Goal: Task Accomplishment & Management: Manage account settings

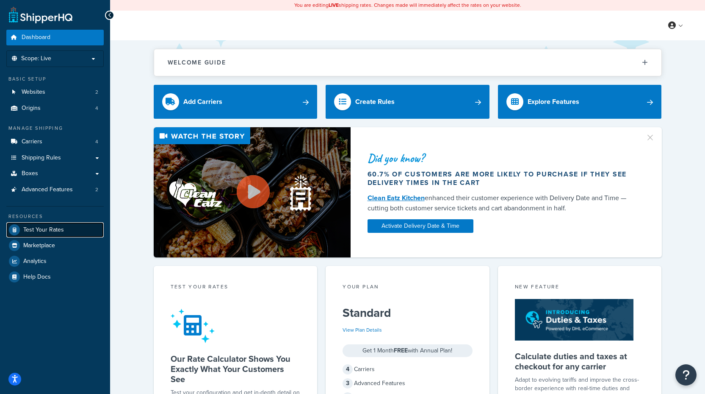
click at [62, 229] on span "Test Your Rates" at bounding box center [43, 229] width 41 height 7
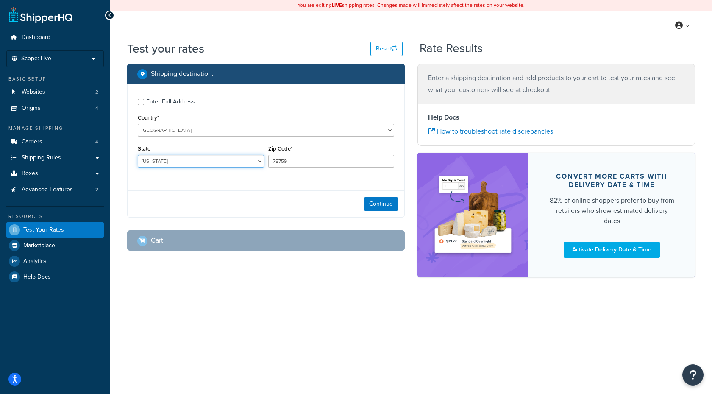
drag, startPoint x: 242, startPoint y: 157, endPoint x: 225, endPoint y: 163, distance: 18.5
click at [242, 157] on select "Alabama Alaska American Samoa Arizona Arkansas Armed Forces Americas Armed Forc…" at bounding box center [201, 161] width 126 height 13
select select "OH"
click at [138, 155] on select "Alabama Alaska American Samoa Arizona Arkansas Armed Forces Americas Armed Forc…" at bounding box center [201, 161] width 126 height 13
click at [294, 167] on input "78759" at bounding box center [331, 161] width 126 height 13
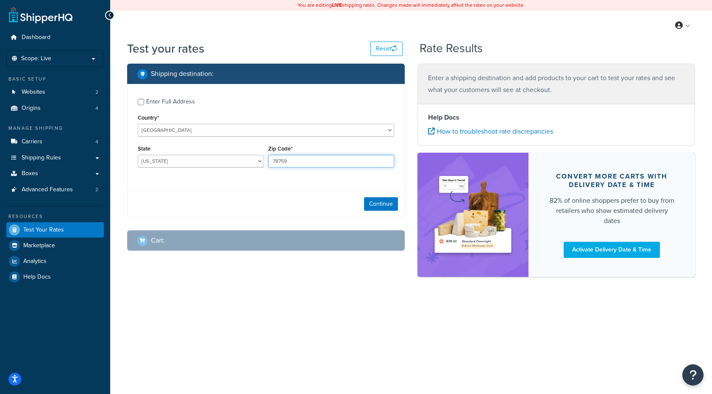
click at [294, 167] on input "78759" at bounding box center [331, 161] width 126 height 13
click at [311, 161] on input "78759" at bounding box center [331, 161] width 126 height 13
type input "45169"
click at [381, 204] on button "Continue" at bounding box center [381, 204] width 34 height 14
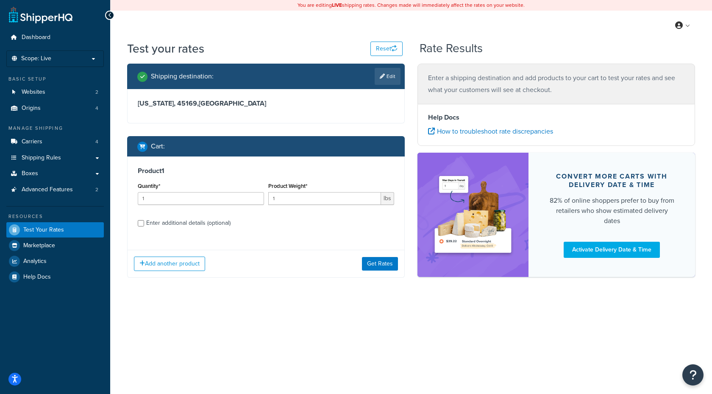
click at [194, 221] on div "Enter additional details (optional)" at bounding box center [188, 223] width 84 height 12
click at [144, 221] on input "Enter additional details (optional)" at bounding box center [141, 223] width 6 height 6
checkbox input "true"
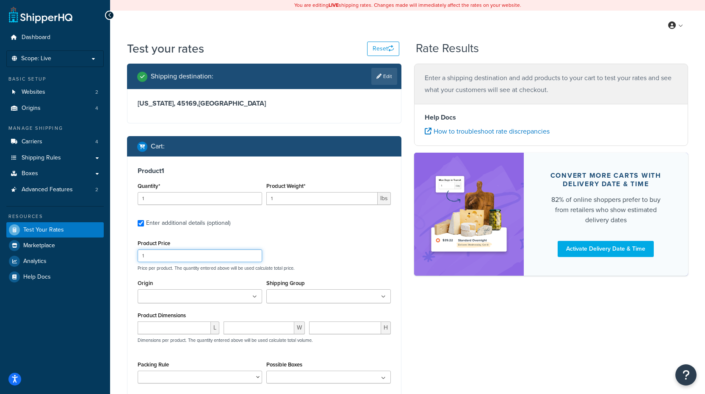
drag, startPoint x: 205, startPoint y: 257, endPoint x: 145, endPoint y: 257, distance: 60.2
click at [145, 257] on input "1" at bounding box center [200, 255] width 125 height 13
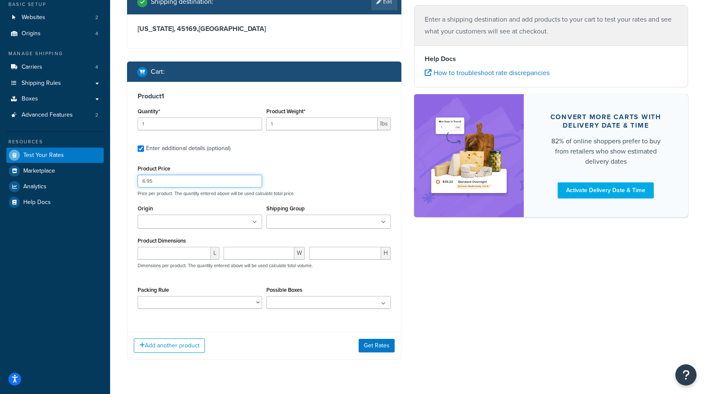
scroll to position [96, 0]
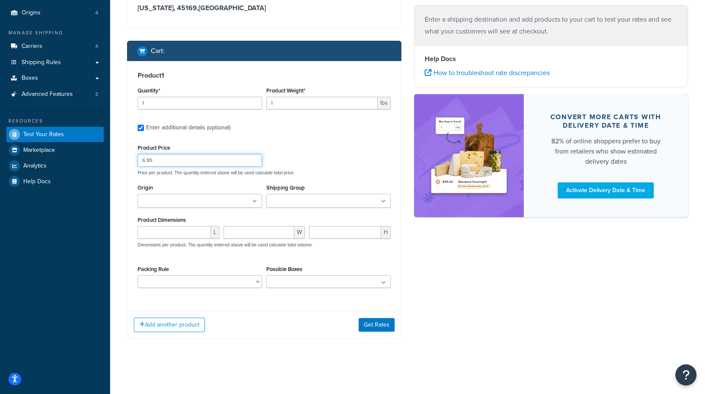
type input "6.95"
click at [186, 197] on input "Origin" at bounding box center [177, 201] width 75 height 9
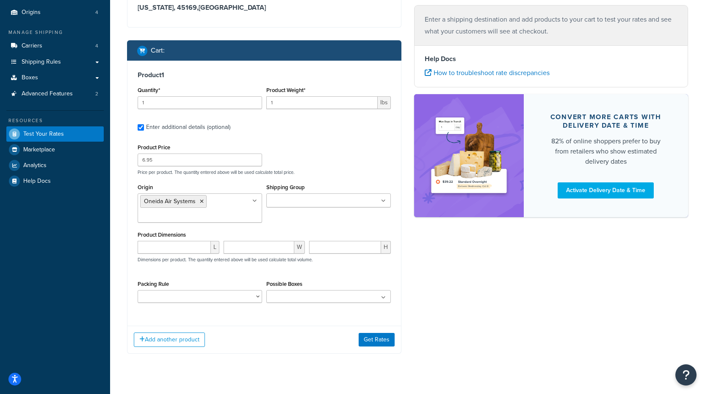
click at [311, 176] on div "Product Price 6.95 Price per product. The quantity entered above will be used c…" at bounding box center [264, 224] width 253 height 167
click at [317, 164] on div "Product Price 6.95 Price per product. The quantity entered above will be used c…" at bounding box center [265, 157] width 258 height 33
click at [177, 246] on input "number" at bounding box center [174, 247] width 73 height 13
type input "11"
type input "8.5"
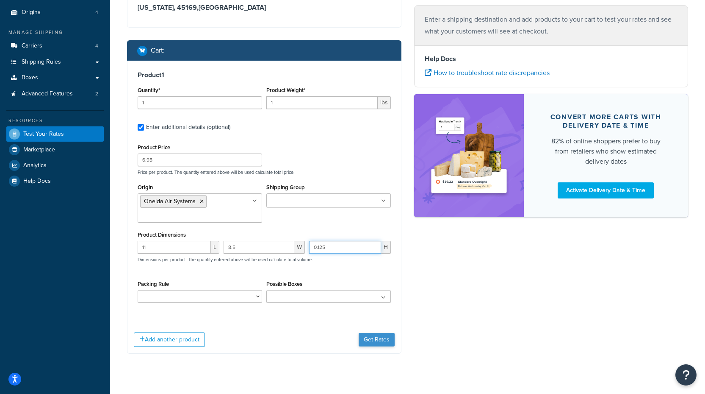
type input "0.125"
click at [383, 335] on button "Get Rates" at bounding box center [377, 340] width 36 height 14
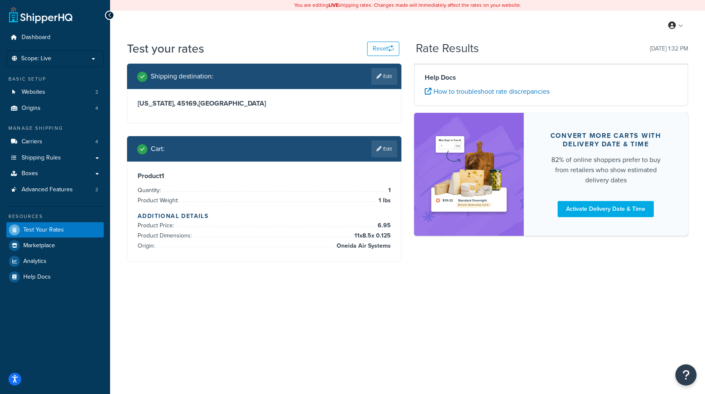
scroll to position [0, 0]
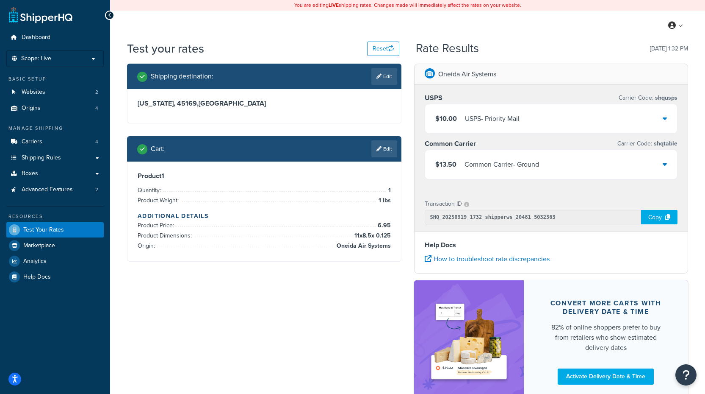
click at [667, 121] on div "$10.00 USPS - Priority Mail" at bounding box center [551, 118] width 252 height 29
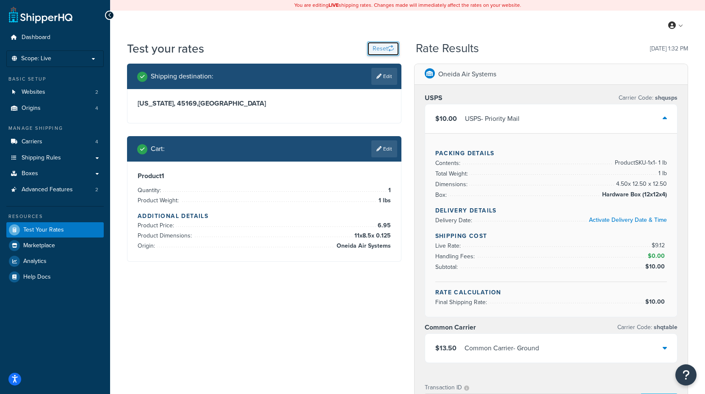
click at [396, 50] on button "Reset" at bounding box center [383, 49] width 32 height 14
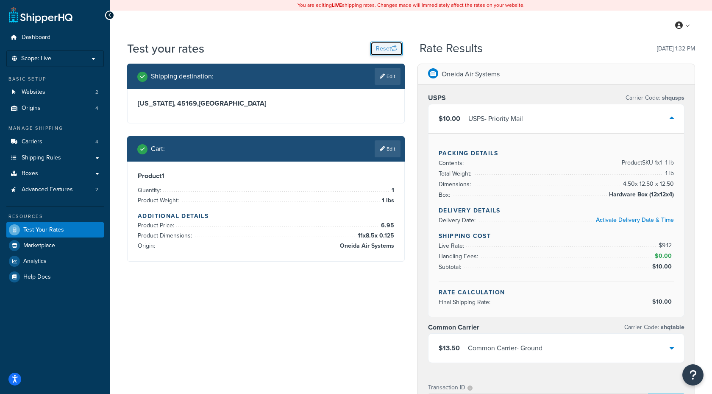
select select "TX"
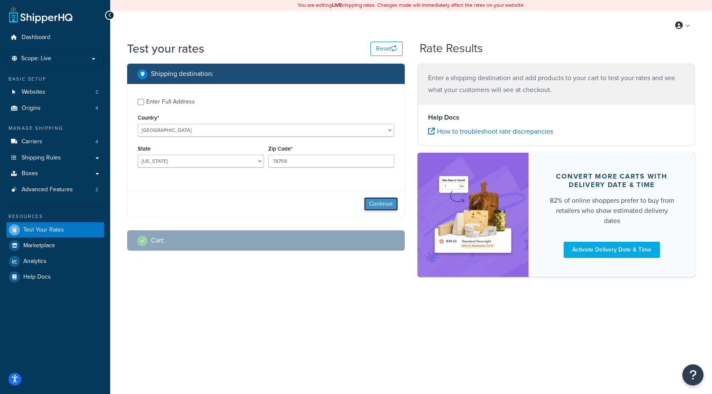
click at [380, 200] on button "Continue" at bounding box center [381, 204] width 34 height 14
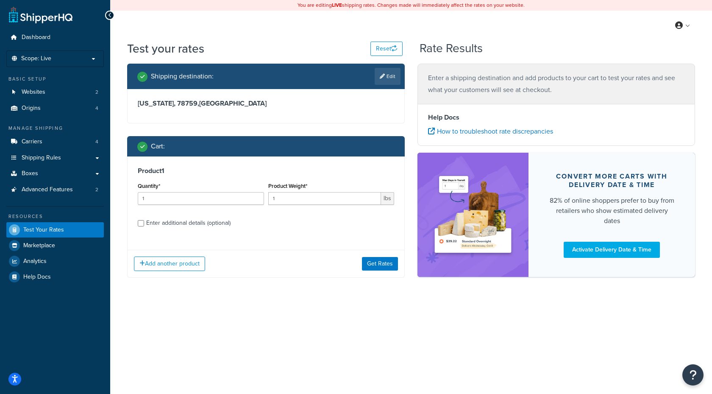
click at [192, 222] on div "Enter additional details (optional)" at bounding box center [188, 223] width 84 height 12
click at [144, 222] on input "Enter additional details (optional)" at bounding box center [141, 223] width 6 height 6
checkbox input "true"
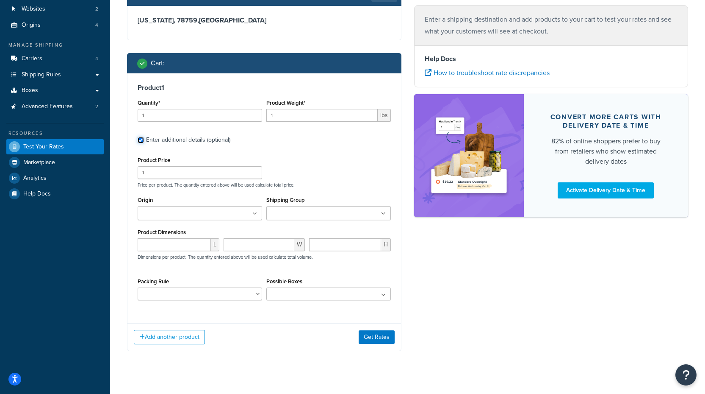
scroll to position [96, 0]
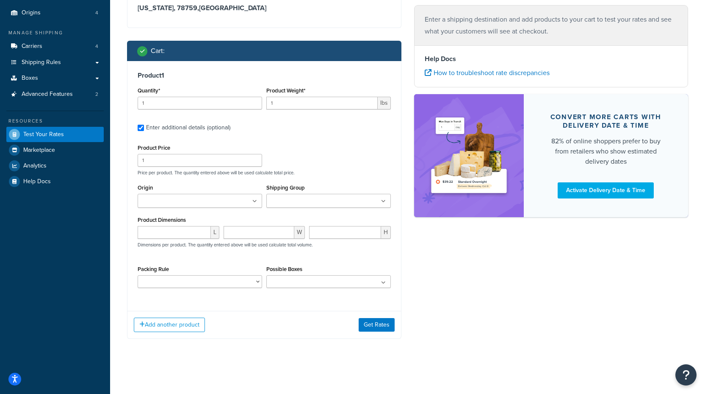
click at [208, 197] on ul at bounding box center [200, 201] width 125 height 14
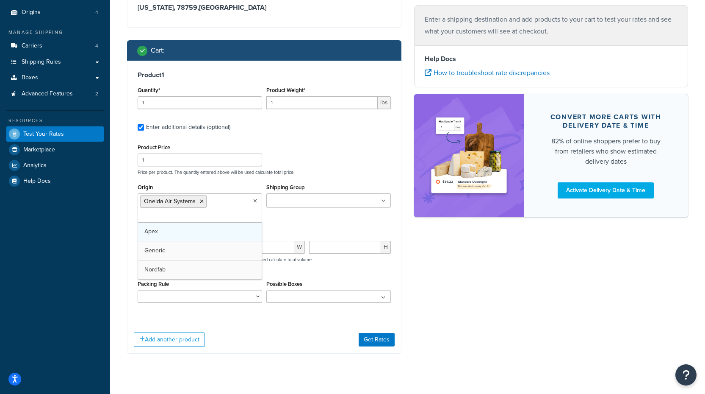
drag, startPoint x: 177, startPoint y: 277, endPoint x: 218, endPoint y: 225, distance: 65.7
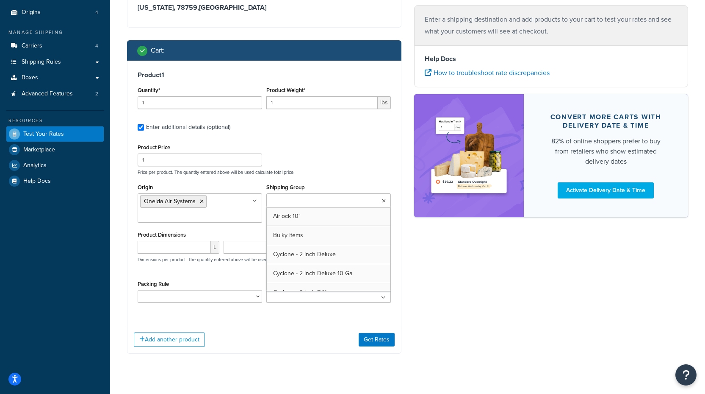
click at [296, 202] on input "Shipping Group" at bounding box center [306, 200] width 75 height 9
click at [312, 172] on p "Price per product. The quantity entered above will be used calculate total pric…" at bounding box center [265, 172] width 258 height 6
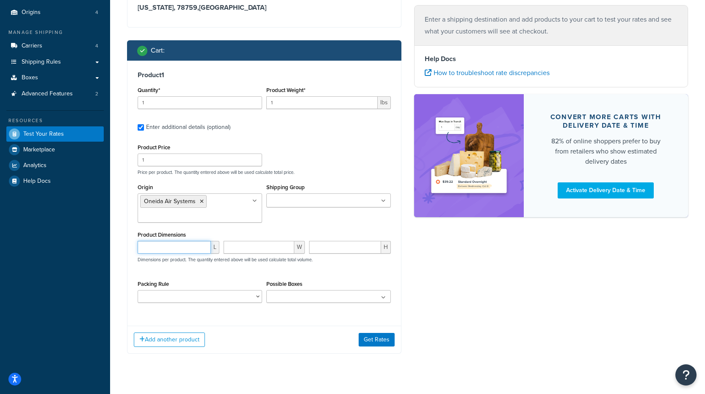
click at [181, 249] on input "number" at bounding box center [174, 247] width 73 height 13
type input "11"
type input "8.5"
type input ".0"
type input ".125"
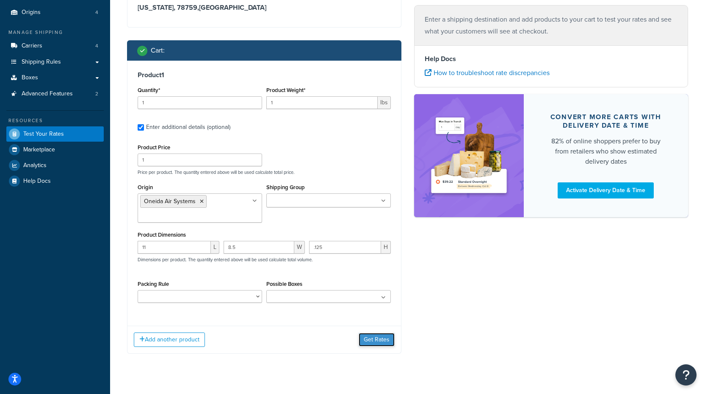
click at [382, 344] on button "Get Rates" at bounding box center [377, 340] width 36 height 14
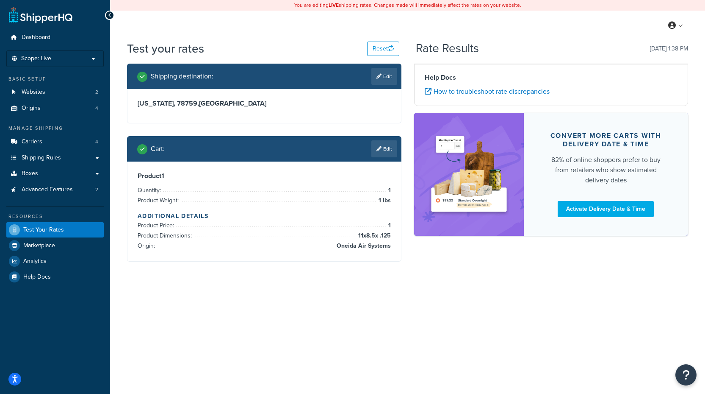
scroll to position [0, 0]
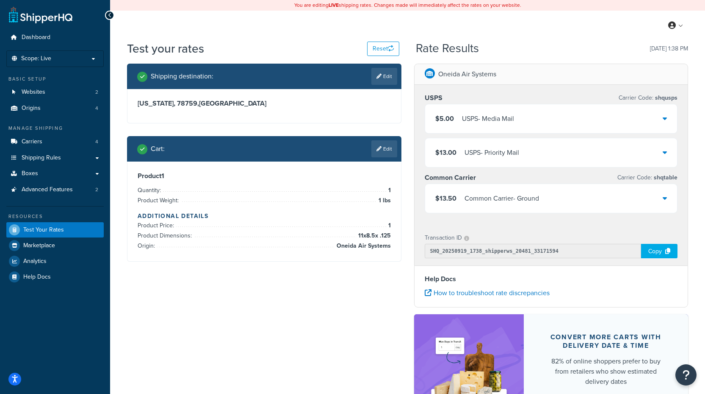
click at [650, 122] on div "$5.00 USPS - Media Mail" at bounding box center [551, 118] width 252 height 29
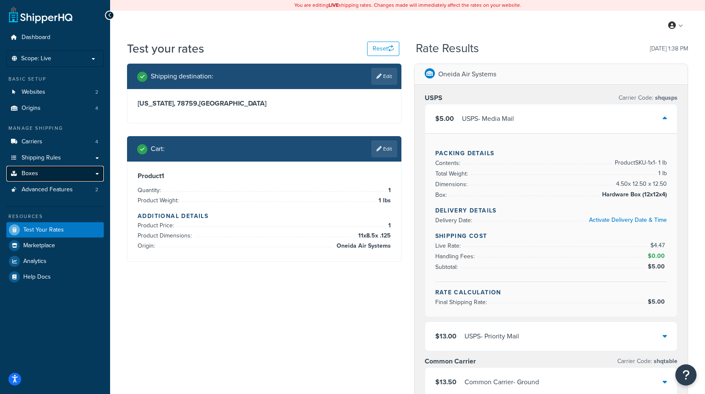
click at [31, 175] on span "Boxes" at bounding box center [30, 173] width 17 height 7
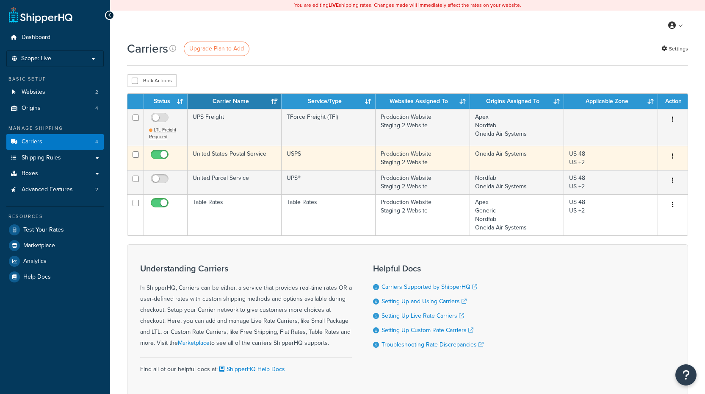
click at [212, 156] on td "United States Postal Service" at bounding box center [235, 158] width 94 height 24
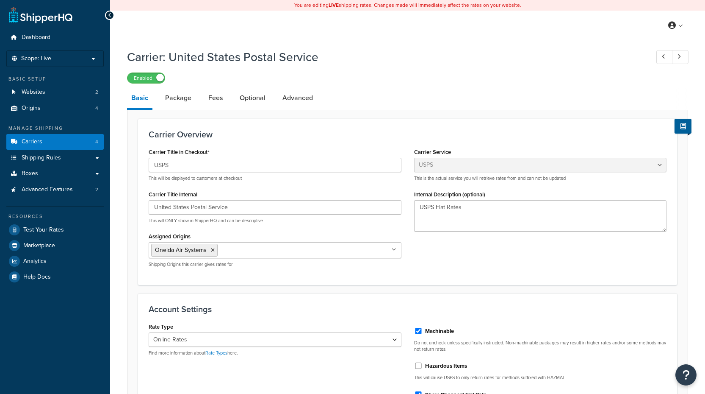
select select "usps"
select select "ONLINE"
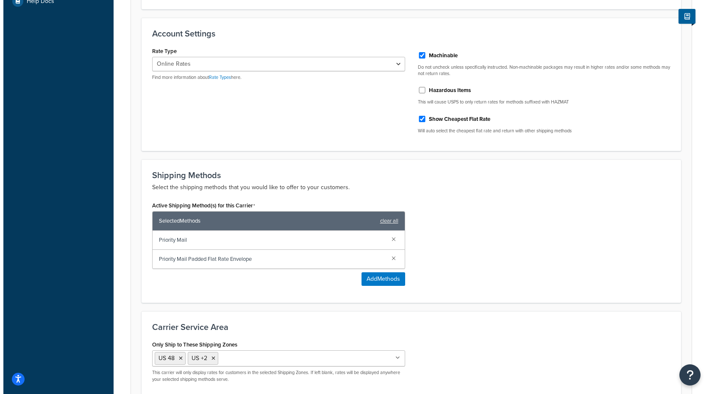
scroll to position [297, 0]
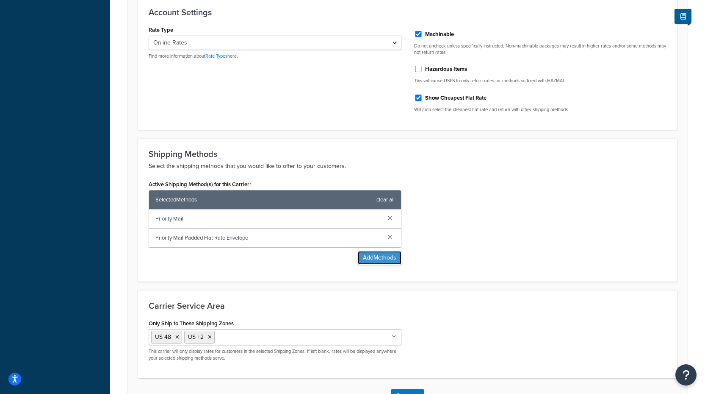
click at [376, 259] on button "Add Methods" at bounding box center [380, 258] width 44 height 14
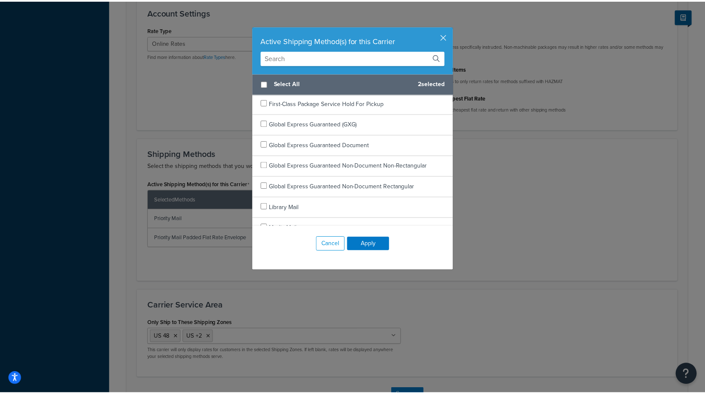
scroll to position [254, 0]
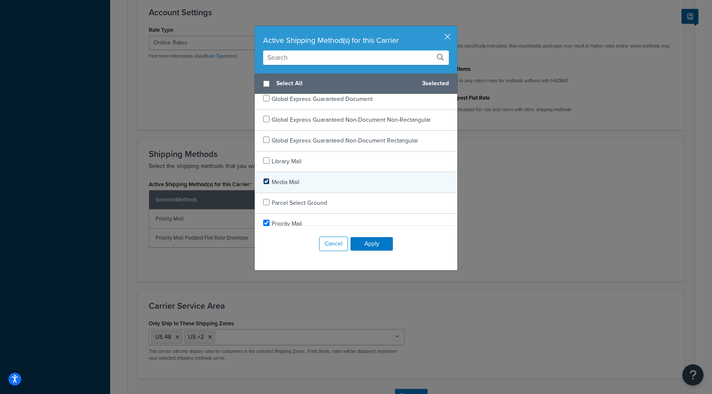
click at [263, 180] on input "checkbox" at bounding box center [266, 181] width 6 height 6
checkbox input "true"
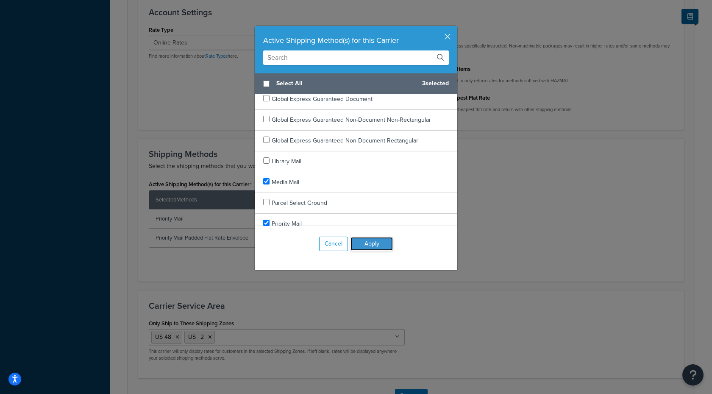
click at [381, 244] on button "Apply" at bounding box center [371, 244] width 42 height 14
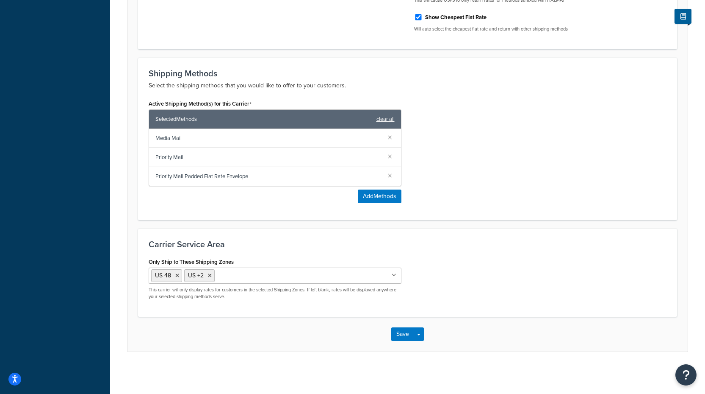
scroll to position [378, 0]
click at [402, 334] on button "Save" at bounding box center [402, 334] width 23 height 14
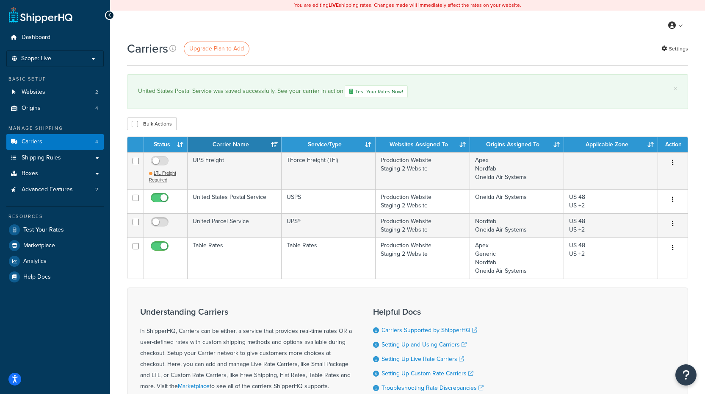
click at [191, 25] on div "My Profile Billing Global Settings Contact Us Logout" at bounding box center [407, 26] width 595 height 30
click at [56, 154] on span "Shipping Rules" at bounding box center [41, 157] width 39 height 7
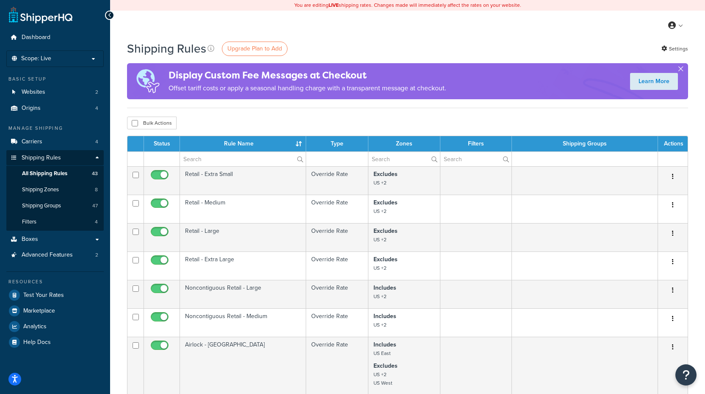
click at [680, 70] on button "button" at bounding box center [681, 70] width 2 height 2
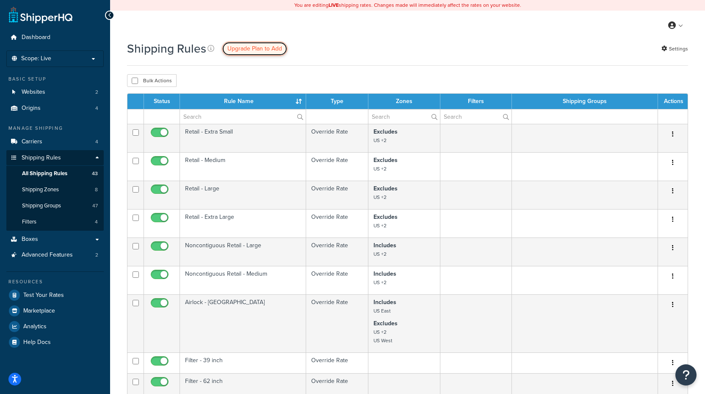
click at [263, 46] on span "Upgrade Plan to Add" at bounding box center [254, 48] width 55 height 9
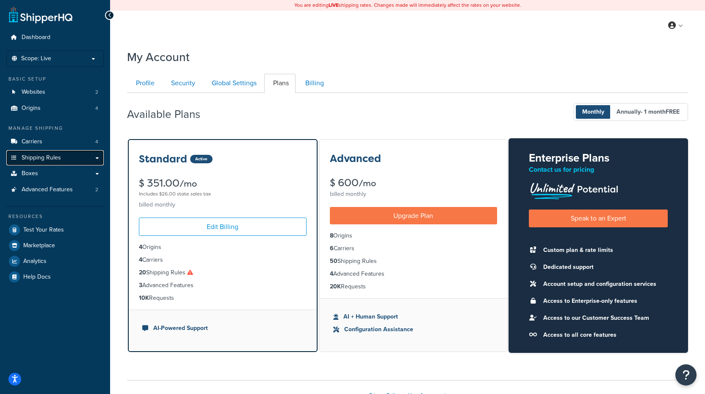
click at [45, 152] on link "Shipping Rules" at bounding box center [54, 158] width 97 height 16
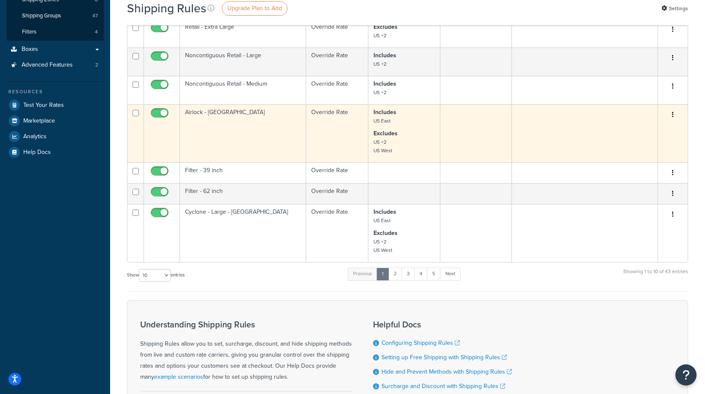
scroll to position [212, 0]
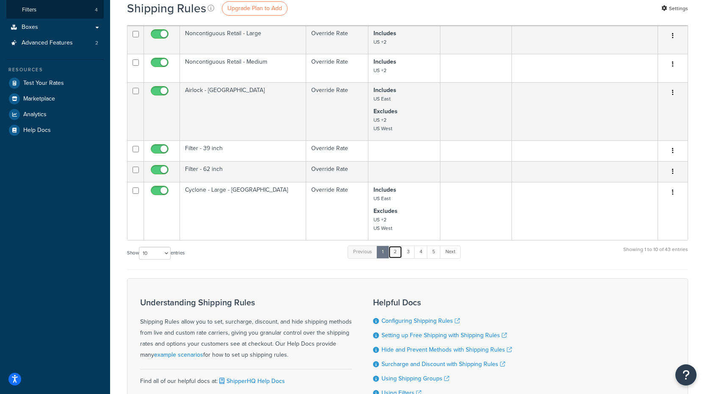
click at [402, 258] on link "2" at bounding box center [395, 251] width 14 height 13
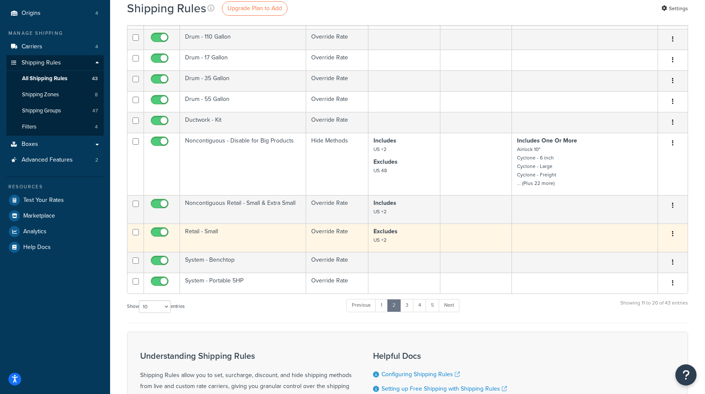
scroll to position [85, 0]
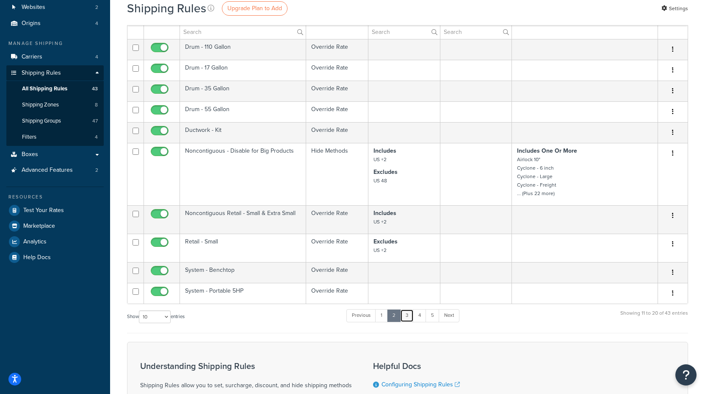
click at [410, 319] on link "3" at bounding box center [407, 315] width 14 height 13
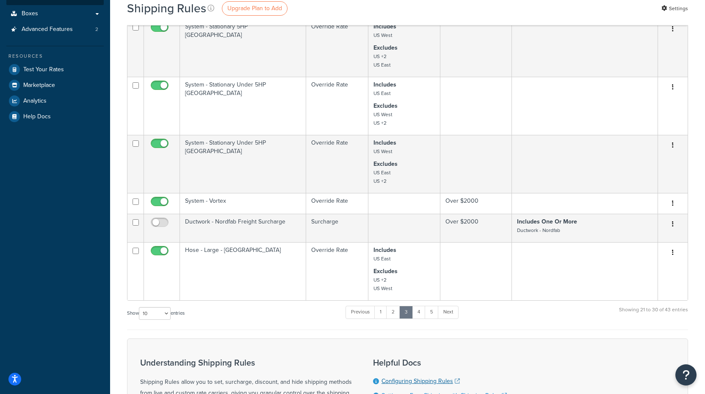
scroll to position [219, 0]
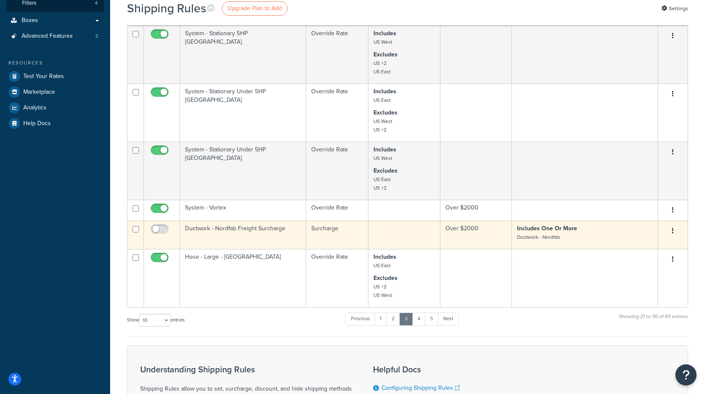
click at [673, 233] on icon "button" at bounding box center [673, 230] width 2 height 6
click at [644, 270] on link "Delete" at bounding box center [645, 263] width 67 height 17
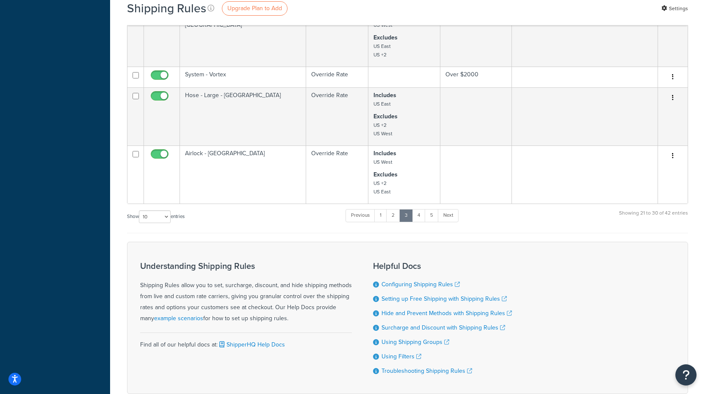
scroll to position [424, 0]
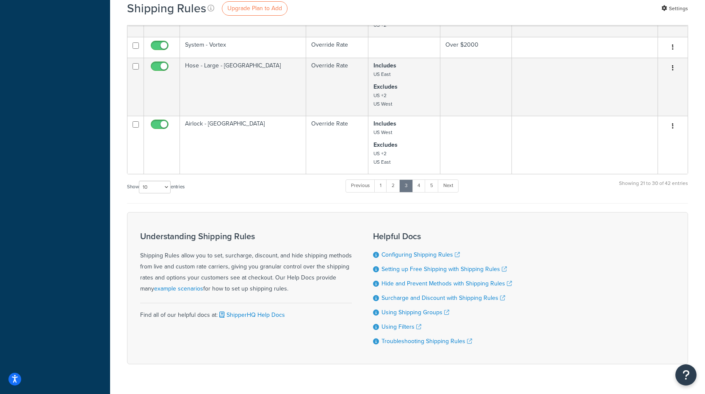
click at [542, 201] on div "Show 10 15 25 50 100 1000 entries Previous 1 2 3 4 5 Next Showing 21 to 30 of 4…" at bounding box center [407, 190] width 561 height 25
click at [541, 201] on div "Show 10 15 25 50 100 1000 entries Previous 1 2 3 4 5 Next Showing 21 to 30 of 4…" at bounding box center [407, 190] width 561 height 25
click at [419, 190] on link "4" at bounding box center [419, 185] width 14 height 13
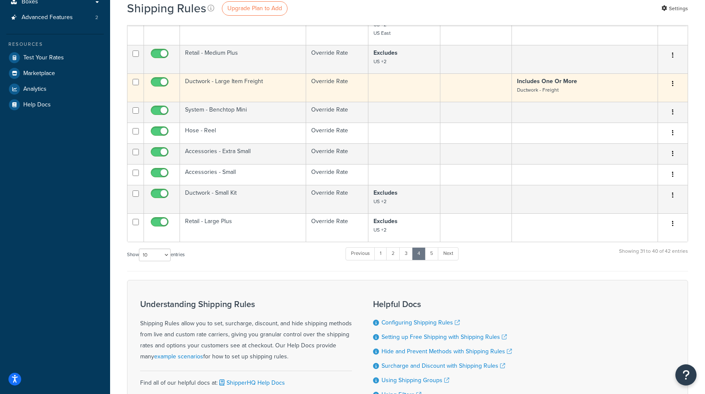
scroll to position [288, 0]
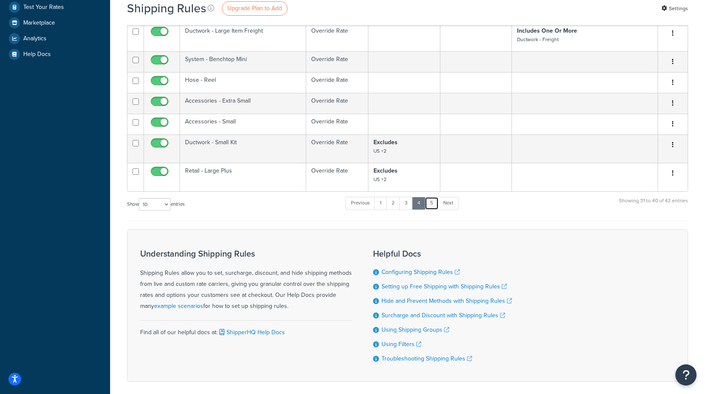
click at [435, 209] on link "5" at bounding box center [432, 203] width 14 height 13
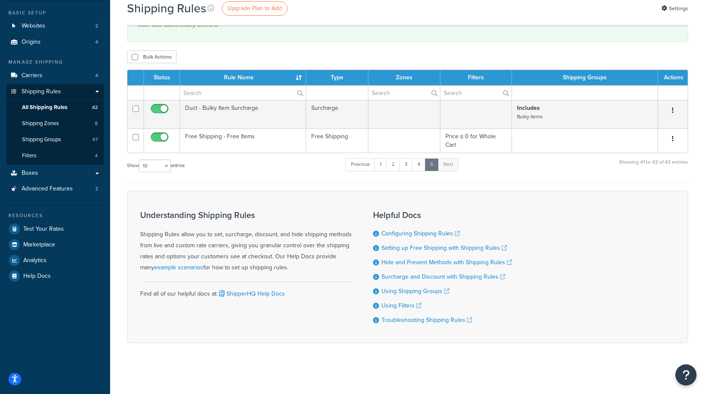
scroll to position [67, 0]
click at [261, 10] on span "Upgrade Plan to Add" at bounding box center [254, 8] width 55 height 9
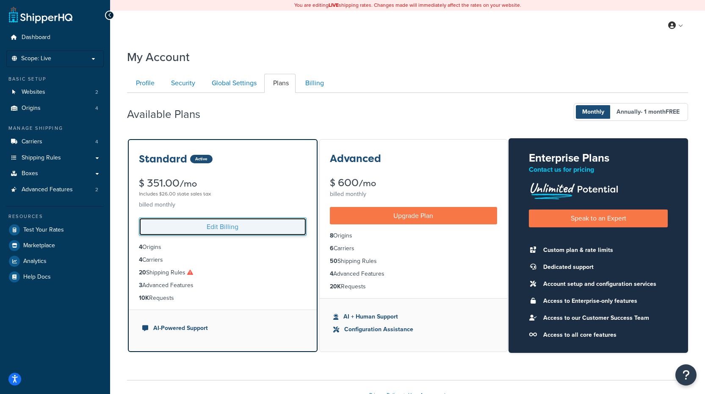
click at [220, 230] on link "Edit Billing" at bounding box center [223, 226] width 168 height 18
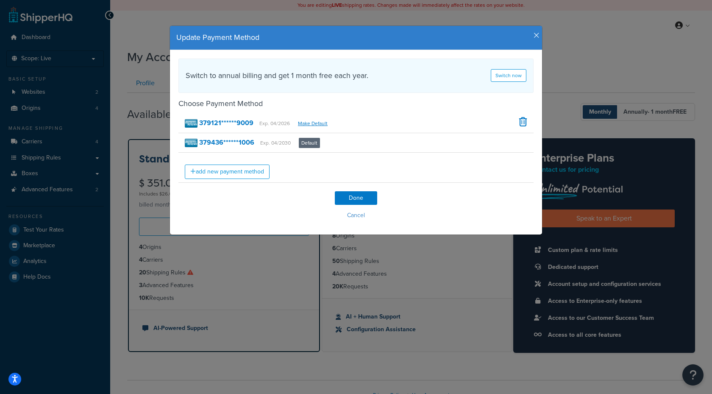
click at [533, 34] on icon "button" at bounding box center [536, 36] width 6 height 8
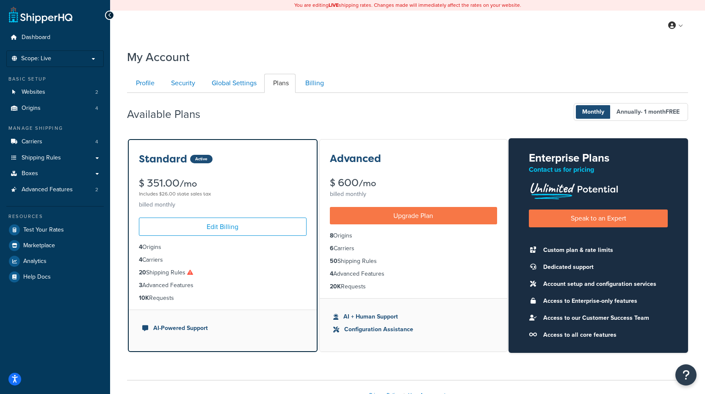
click at [333, 69] on div "My Account Contact Us Send Us A Message Contact Information Name * Email * Comp…" at bounding box center [407, 236] width 595 height 385
click at [250, 87] on link "Global Settings" at bounding box center [233, 83] width 61 height 19
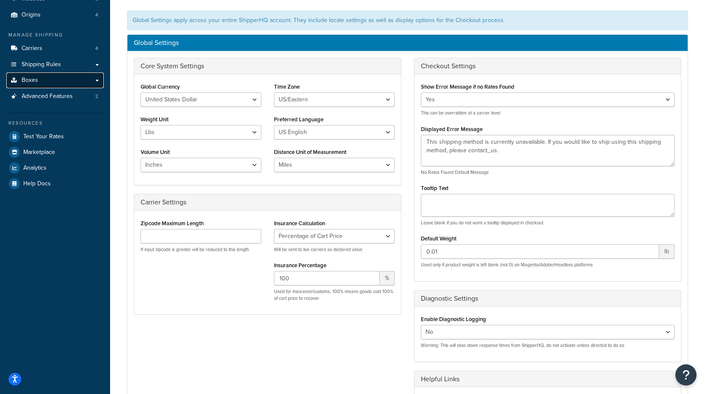
click at [50, 80] on link "Boxes" at bounding box center [54, 80] width 97 height 16
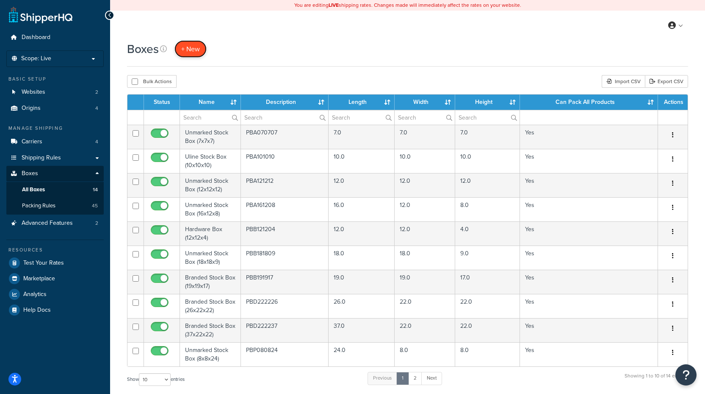
click at [197, 49] on span "+ New" at bounding box center [190, 49] width 19 height 10
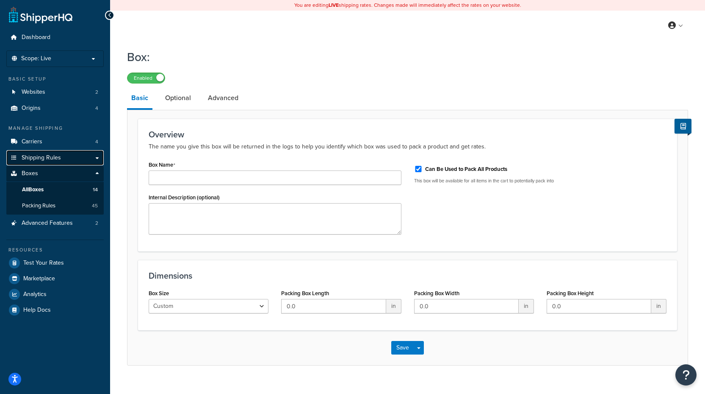
click at [99, 158] on link "Shipping Rules" at bounding box center [54, 158] width 97 height 16
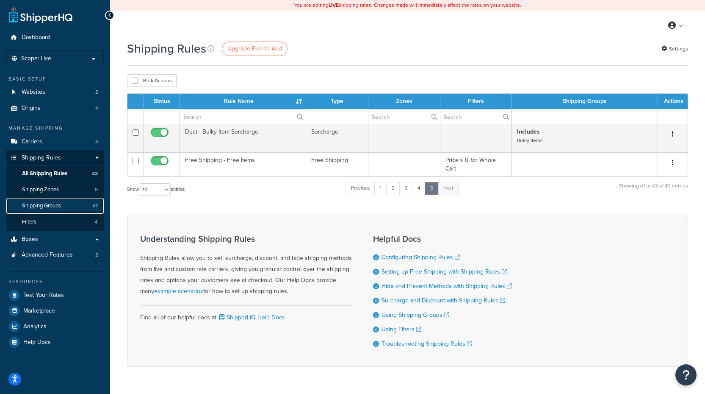
click at [58, 204] on span "Shipping Groups" at bounding box center [41, 205] width 39 height 7
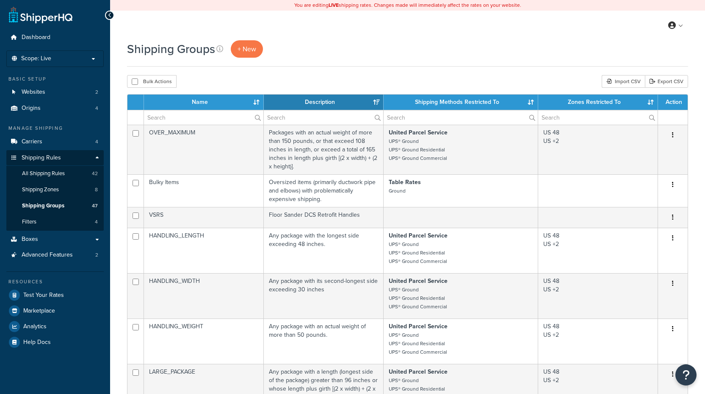
select select "15"
click at [250, 50] on span "+ New" at bounding box center [247, 49] width 19 height 10
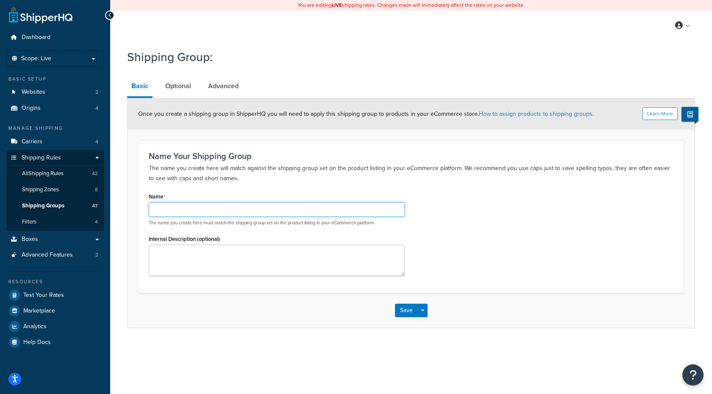
click at [205, 216] on input "Name" at bounding box center [277, 209] width 256 height 14
type input "Media Mail"
click at [185, 89] on link "Optional" at bounding box center [178, 86] width 34 height 20
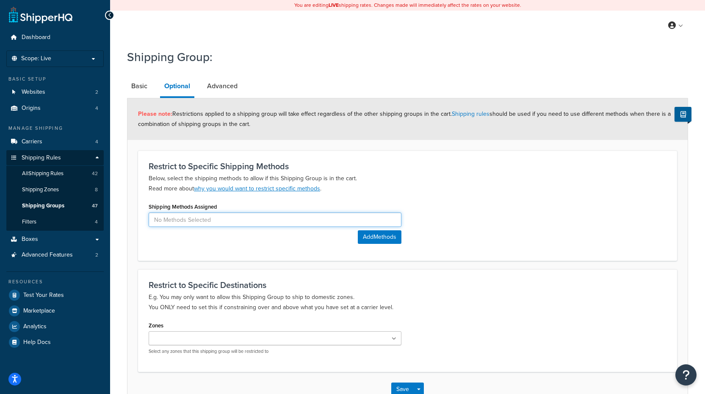
click at [249, 222] on input at bounding box center [275, 219] width 253 height 14
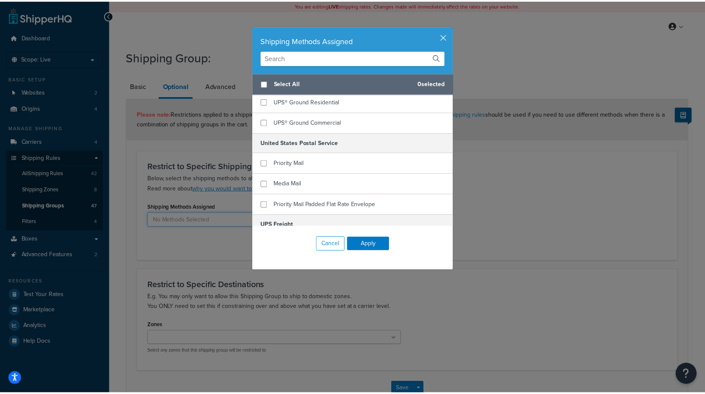
scroll to position [85, 0]
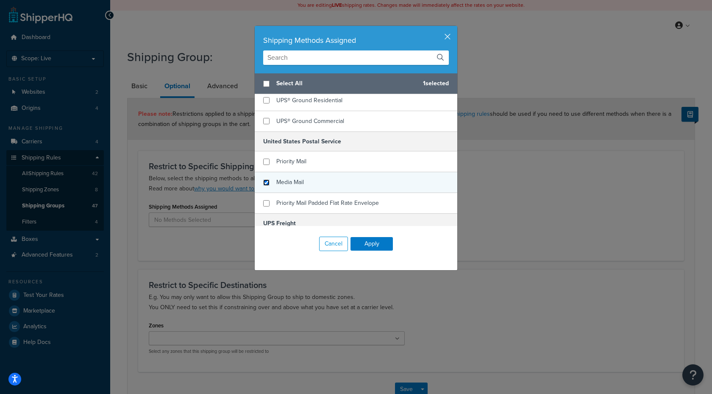
click at [265, 182] on input "checkbox" at bounding box center [266, 182] width 6 height 6
checkbox input "true"
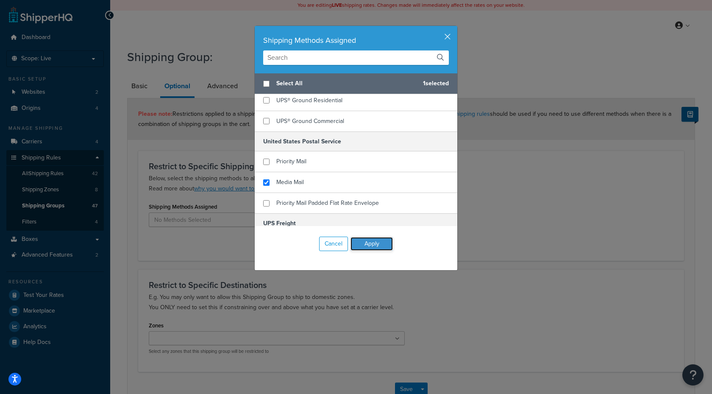
click at [366, 245] on button "Apply" at bounding box center [371, 244] width 42 height 14
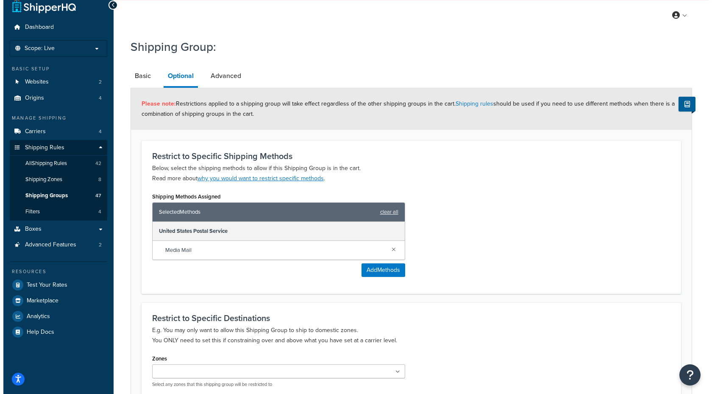
scroll to position [0, 0]
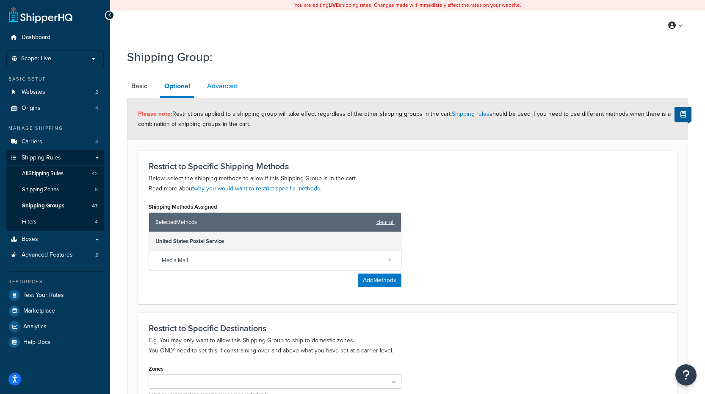
click at [227, 91] on link "Advanced" at bounding box center [222, 86] width 39 height 20
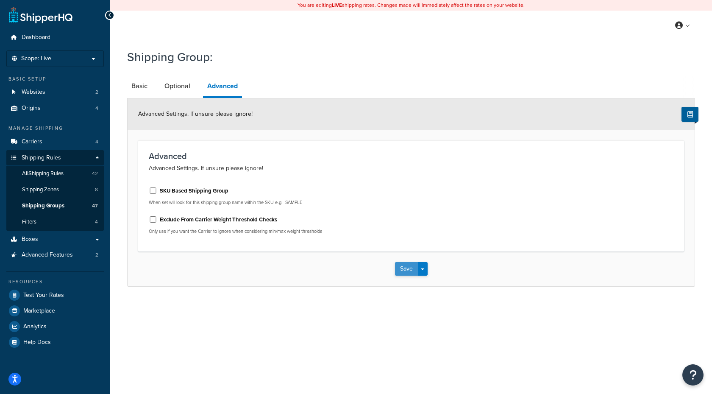
click at [402, 266] on button "Save" at bounding box center [406, 269] width 23 height 14
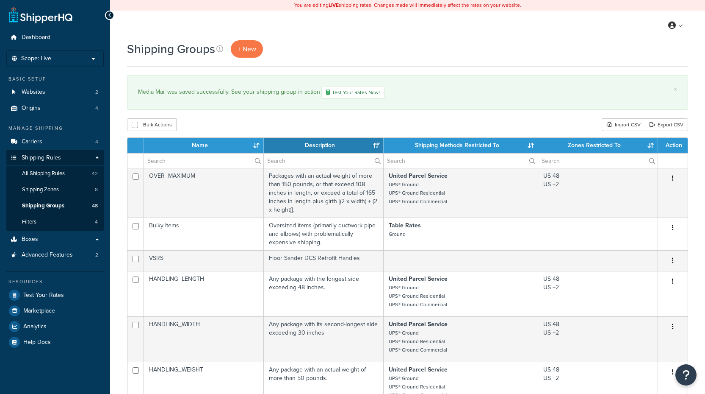
select select "15"
click at [42, 144] on span "Carriers" at bounding box center [32, 141] width 21 height 7
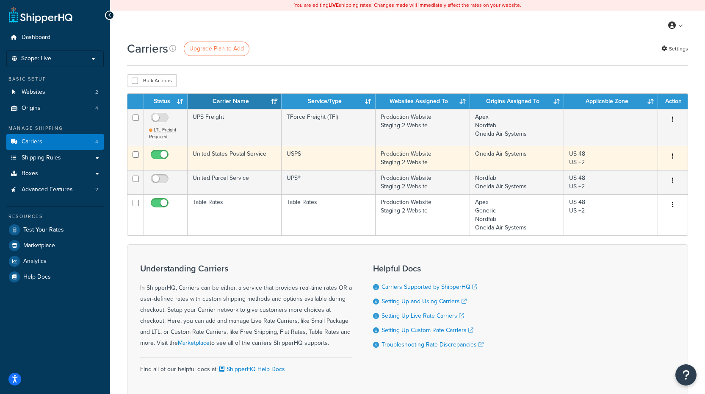
click at [674, 158] on button "button" at bounding box center [673, 157] width 12 height 14
click at [653, 169] on link "Edit" at bounding box center [638, 173] width 67 height 17
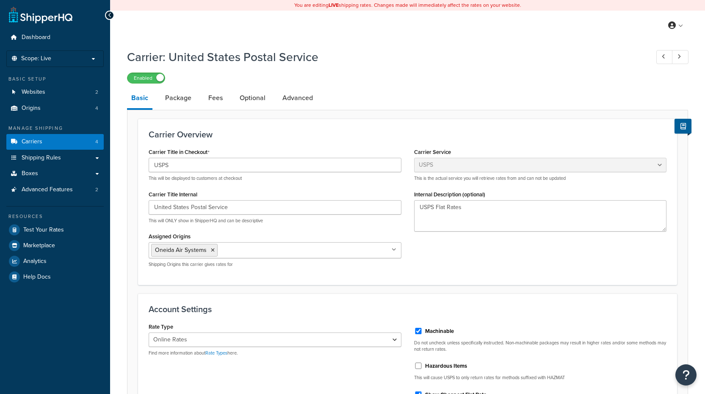
select select "usps"
select select "ONLINE"
click at [63, 160] on link "Shipping Rules" at bounding box center [54, 158] width 97 height 16
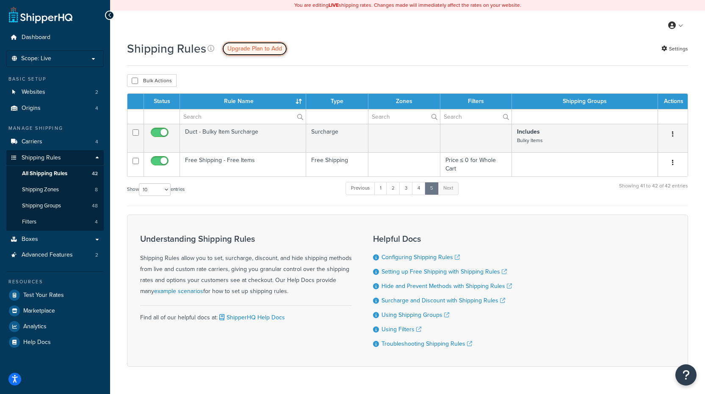
click at [257, 47] on span "Upgrade Plan to Add" at bounding box center [254, 48] width 55 height 9
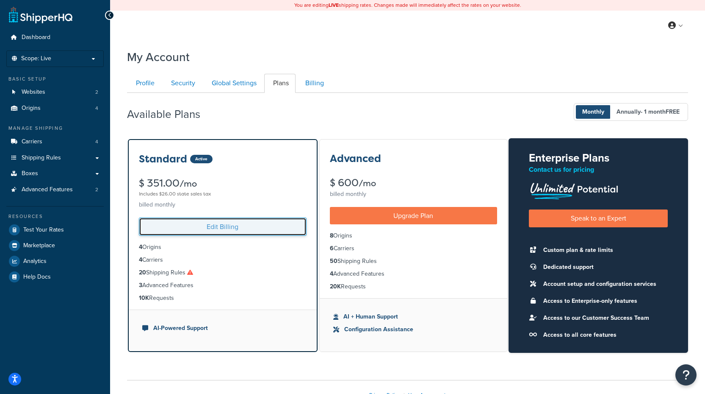
click at [227, 227] on link "Edit Billing" at bounding box center [223, 226] width 168 height 18
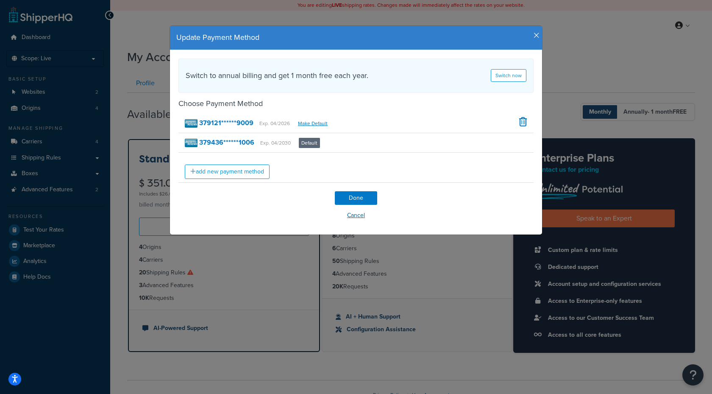
click at [352, 220] on button "Cancel" at bounding box center [355, 215] width 355 height 13
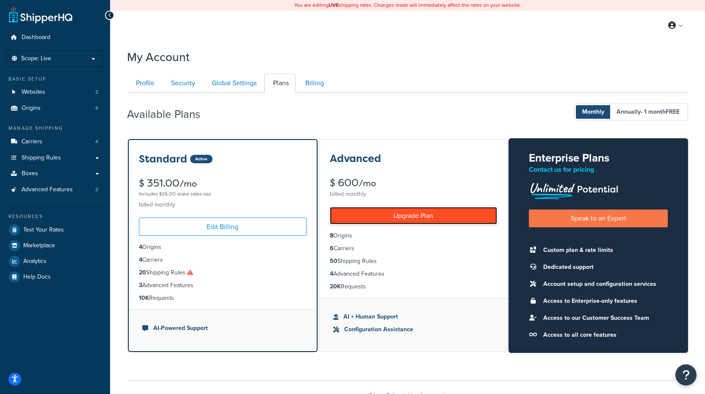
click at [378, 218] on link "Upgrade Plan" at bounding box center [414, 215] width 168 height 17
click at [361, 219] on link "Upgrade Plan" at bounding box center [414, 215] width 168 height 17
click at [360, 214] on link "Upgrade Plan" at bounding box center [414, 215] width 168 height 17
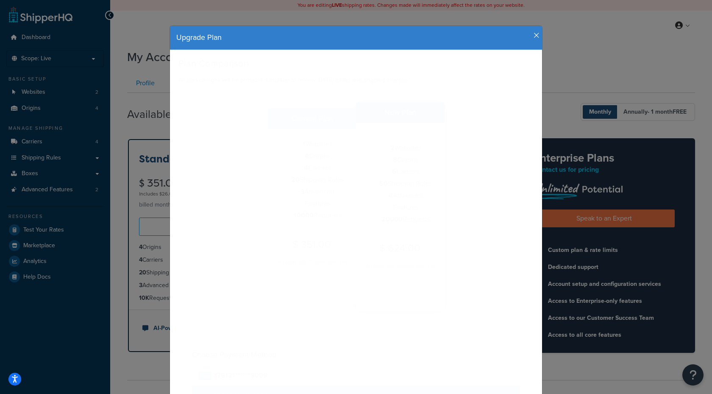
click at [362, 333] on form "Plan Comparison All plan charges will be prorated. Continue to review today’s b…" at bounding box center [355, 262] width 355 height 409
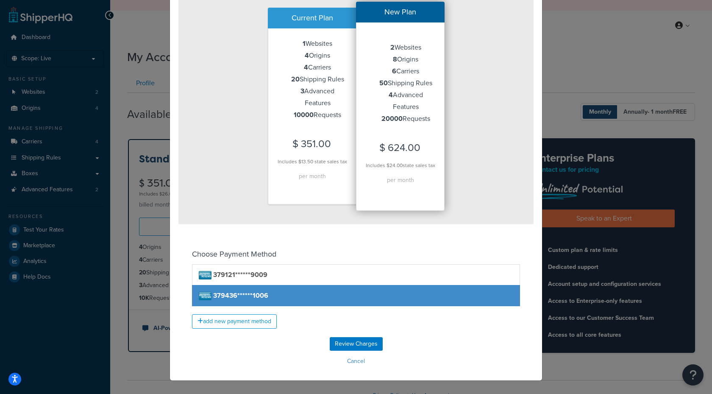
scroll to position [113, 0]
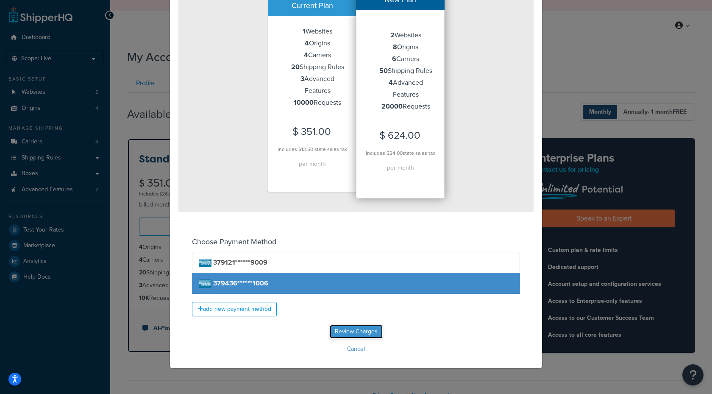
click at [365, 334] on input "Review Charges" at bounding box center [356, 331] width 53 height 14
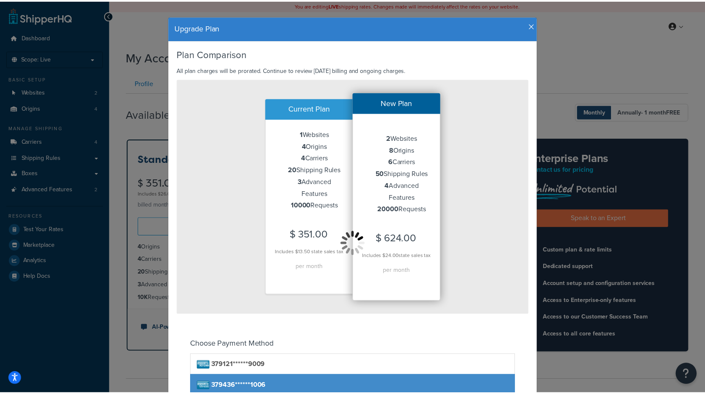
scroll to position [0, 0]
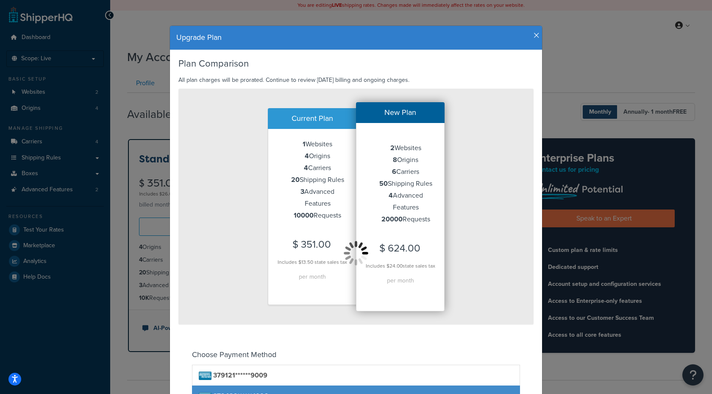
type input "Review Charges"
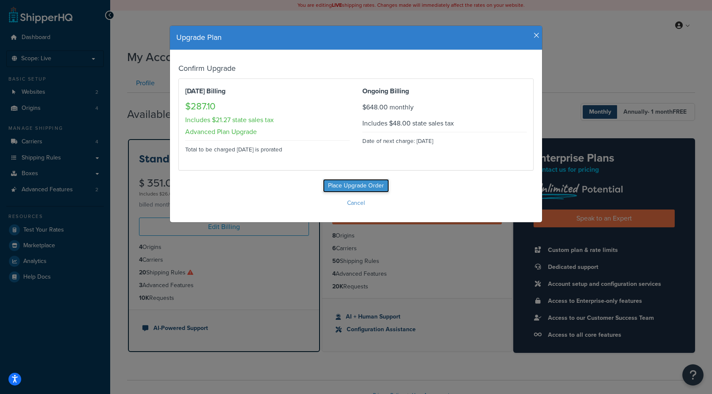
click at [357, 184] on input "Place Upgrade Order" at bounding box center [356, 186] width 66 height 14
type input "Place Upgrade Order"
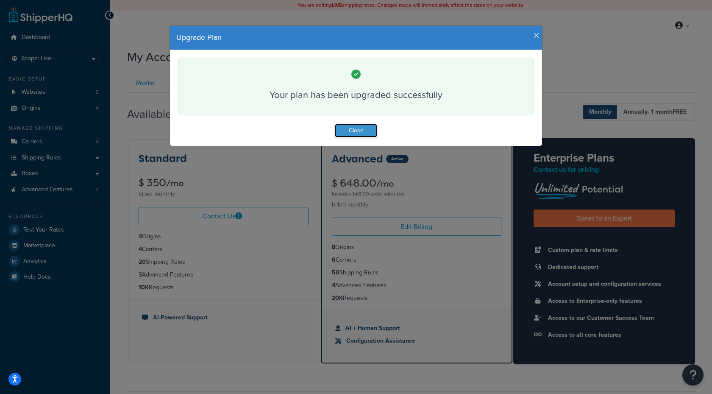
click at [363, 129] on button "Close" at bounding box center [356, 131] width 42 height 14
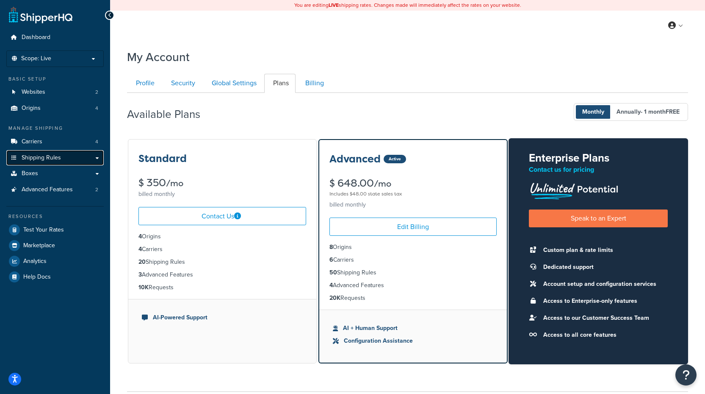
click at [55, 157] on span "Shipping Rules" at bounding box center [41, 157] width 39 height 7
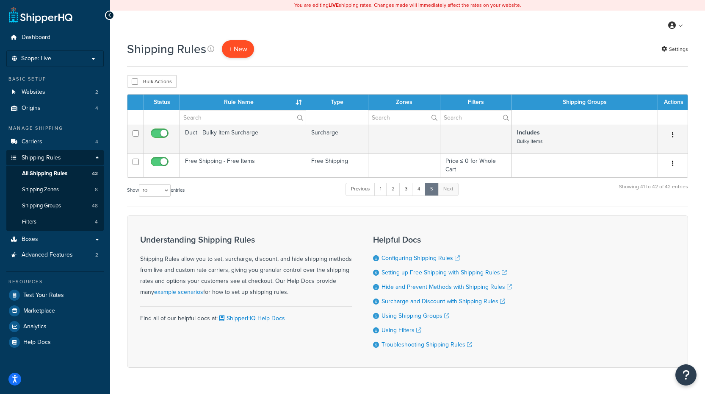
click at [230, 48] on p "+ New" at bounding box center [238, 48] width 32 height 17
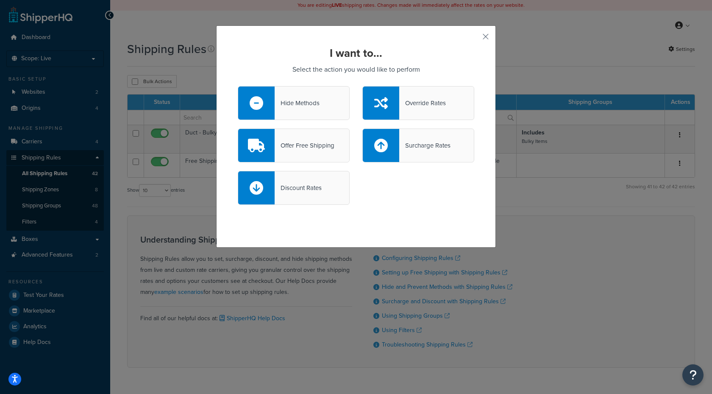
click at [322, 114] on div "Hide Methods" at bounding box center [294, 103] width 112 height 34
click at [0, 0] on input "Hide Methods" at bounding box center [0, 0] width 0 height 0
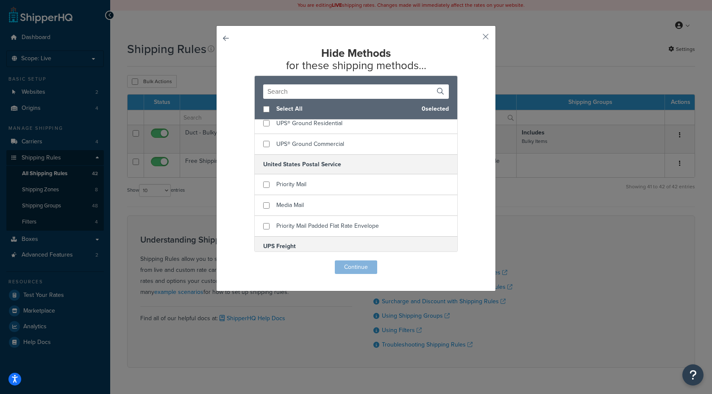
scroll to position [113, 0]
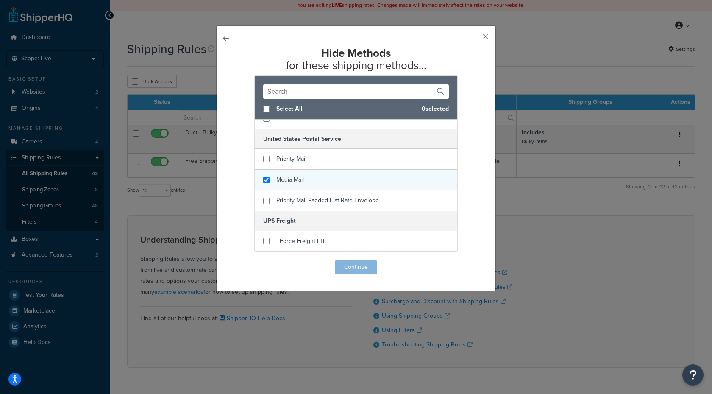
checkbox input "true"
click at [258, 179] on div "Media Mail" at bounding box center [356, 179] width 202 height 21
click at [364, 267] on button "Continue" at bounding box center [356, 267] width 42 height 14
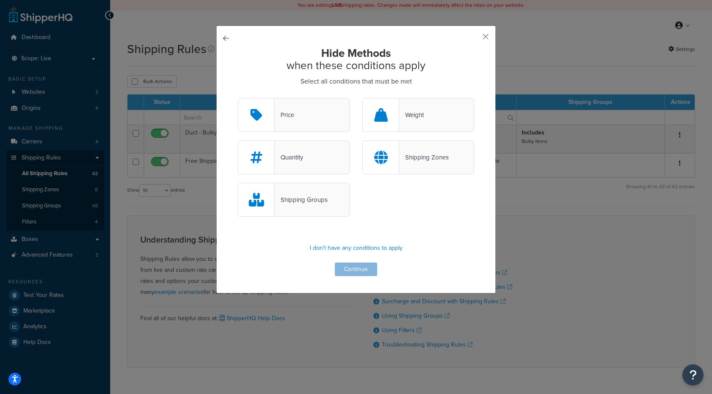
click at [310, 209] on div "Shipping Groups" at bounding box center [294, 200] width 112 height 34
click at [0, 0] on input "Shipping Groups" at bounding box center [0, 0] width 0 height 0
click at [355, 269] on button "Continue" at bounding box center [356, 269] width 42 height 14
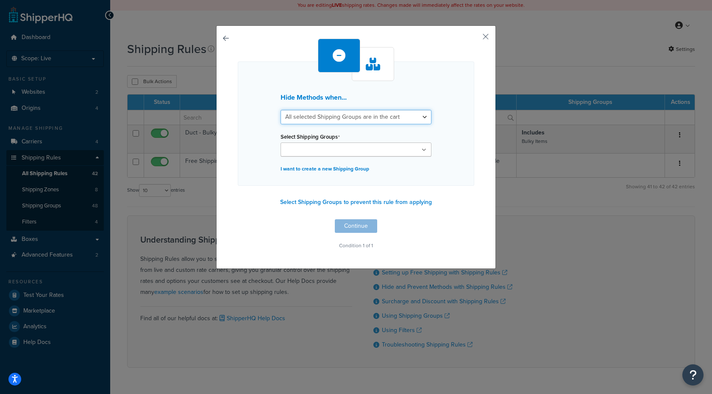
click at [335, 117] on select "All selected Shipping Groups are in the cart Any selected Shipping Groups are i…" at bounding box center [355, 117] width 151 height 14
click at [363, 116] on select "All selected Shipping Groups are in the cart Any selected Shipping Groups are i…" at bounding box center [355, 117] width 151 height 14
select select "any"
click at [280, 110] on select "All selected Shipping Groups are in the cart Any selected Shipping Groups are i…" at bounding box center [355, 117] width 151 height 14
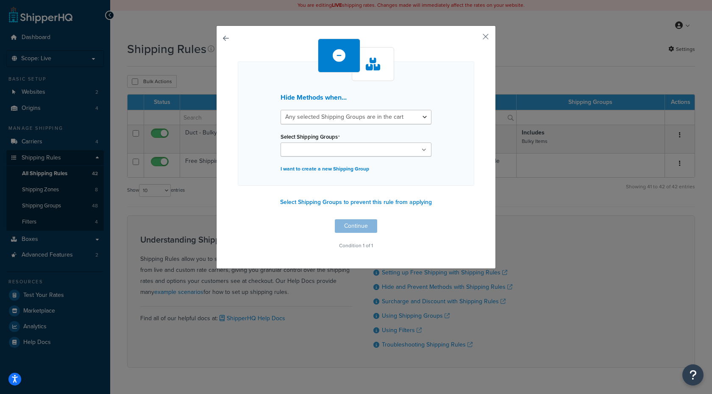
click at [366, 144] on ul at bounding box center [355, 149] width 151 height 14
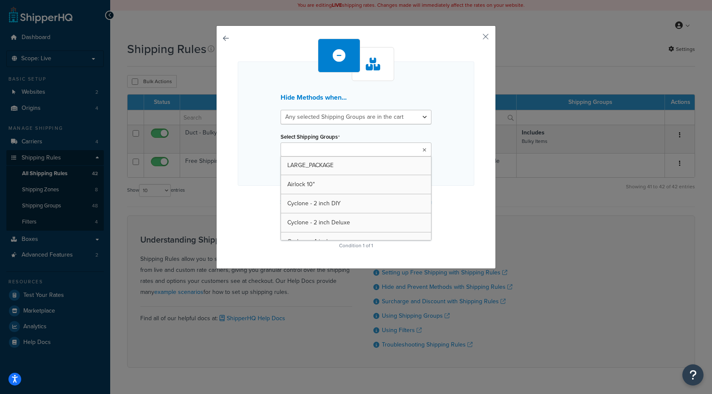
click at [263, 201] on div "Hide Methods when... All selected Shipping Groups are in the cart Any selected …" at bounding box center [356, 145] width 236 height 213
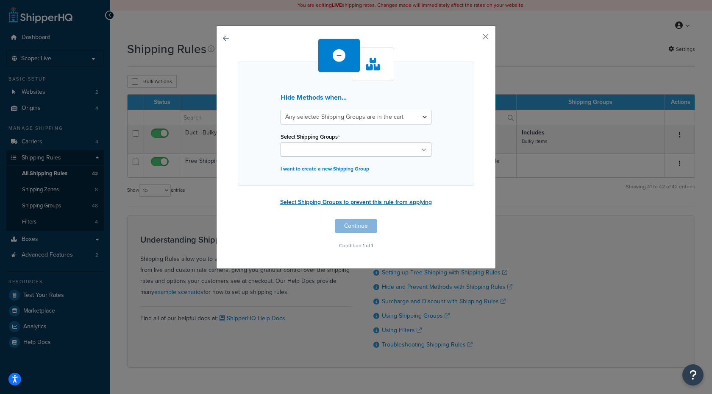
click at [313, 200] on button "Select Shipping Groups to prevent this rule from applying" at bounding box center [355, 202] width 157 height 13
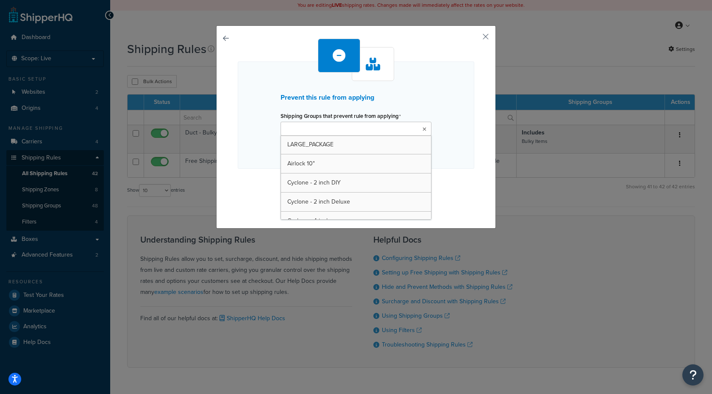
click at [320, 127] on input "Shipping Groups that prevent rule from applying" at bounding box center [320, 129] width 75 height 9
type input "me"
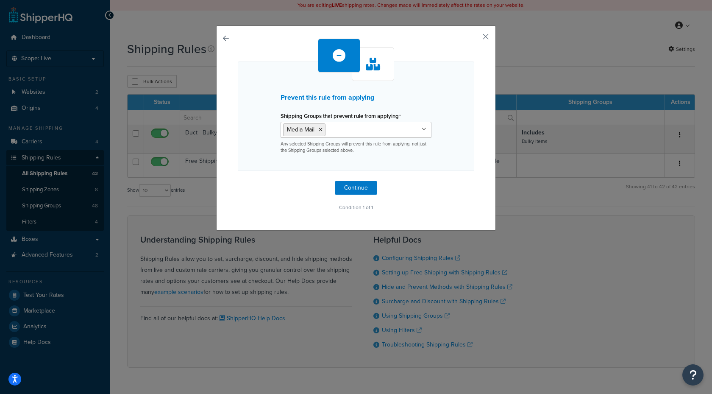
click at [255, 187] on div "Prevent this rule from applying Shipping Groups that prevent rule from applying…" at bounding box center [356, 126] width 236 height 175
click at [354, 189] on button "Continue" at bounding box center [356, 188] width 42 height 14
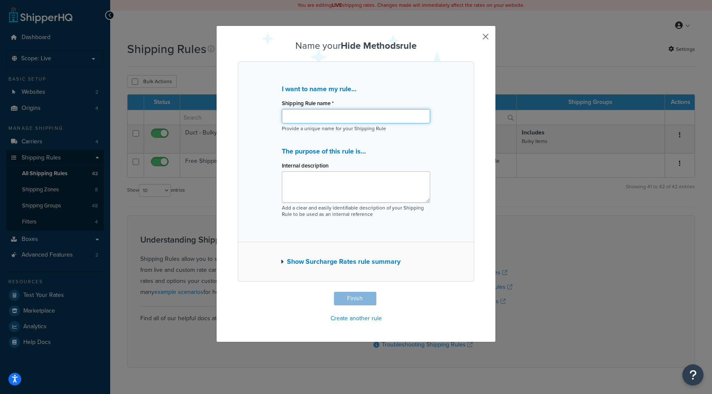
click at [338, 117] on input "Shipping Rule name *" at bounding box center [356, 116] width 148 height 14
click at [336, 121] on input "Shipping Rule name *" at bounding box center [356, 116] width 148 height 14
type input "Hide - Media Mail"
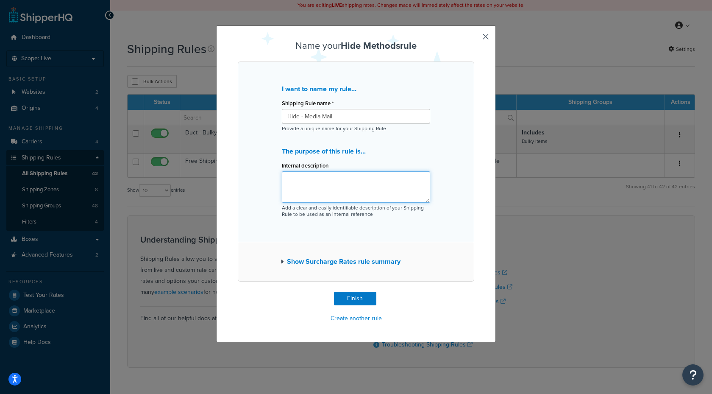
click at [360, 180] on textarea "Internal description" at bounding box center [356, 186] width 148 height 31
type textarea "Hide the media mail rate unless the only item is compliant."
click at [360, 297] on button "Finish" at bounding box center [355, 298] width 42 height 14
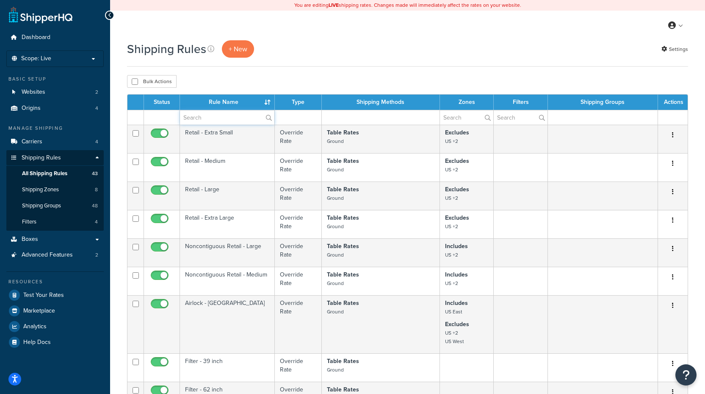
click at [225, 117] on input "text" at bounding box center [227, 117] width 94 height 14
type input "hide"
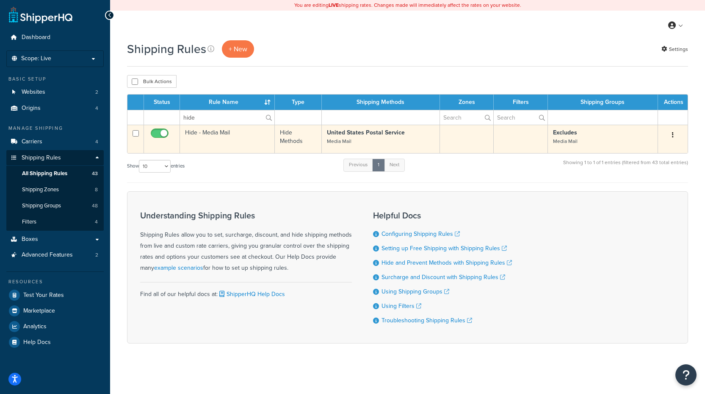
click at [673, 135] on icon "button" at bounding box center [673, 135] width 2 height 6
click at [657, 147] on link "Edit" at bounding box center [645, 150] width 67 height 17
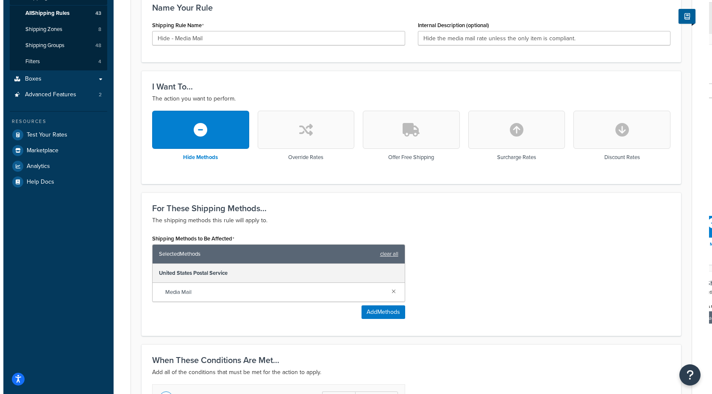
scroll to position [329, 0]
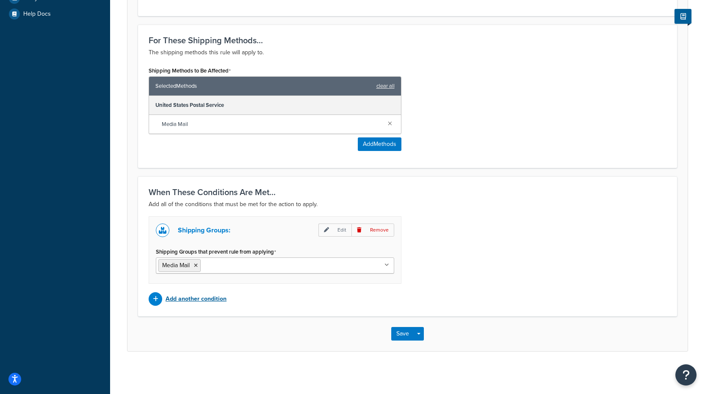
click at [157, 299] on icon at bounding box center [156, 299] width 6 height 6
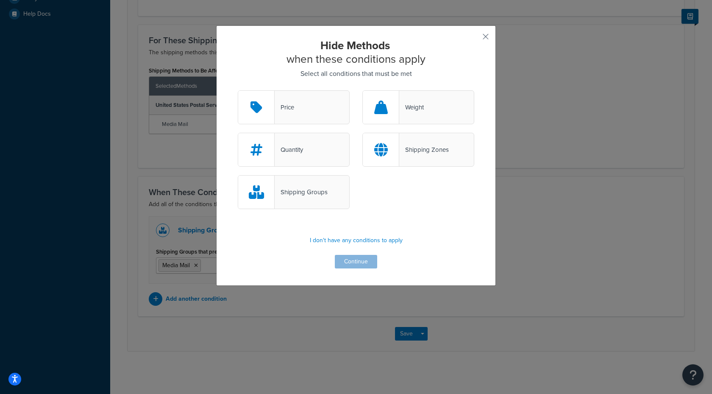
click at [319, 194] on div "Shipping Groups" at bounding box center [300, 192] width 53 height 12
click at [290, 185] on div "Shipping Groups" at bounding box center [294, 192] width 112 height 34
click at [0, 0] on input "Shipping Groups" at bounding box center [0, 0] width 0 height 0
click at [352, 264] on button "Continue" at bounding box center [356, 262] width 42 height 14
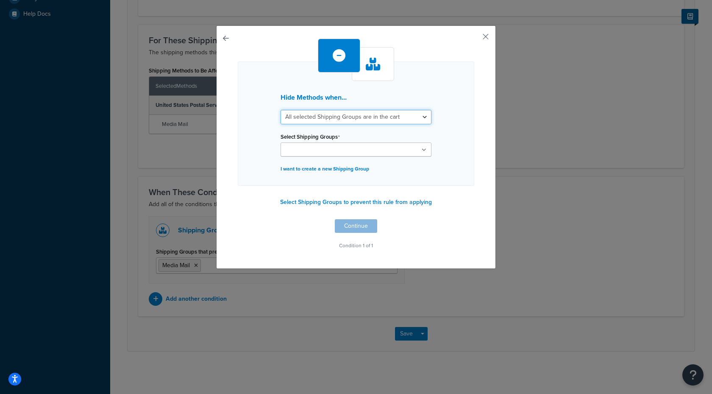
click at [352, 112] on select "All selected Shipping Groups are in the cart Any selected Shipping Groups are i…" at bounding box center [355, 117] width 151 height 14
select select "any"
click at [280, 110] on select "All selected Shipping Groups are in the cart Any selected Shipping Groups are i…" at bounding box center [355, 117] width 151 height 14
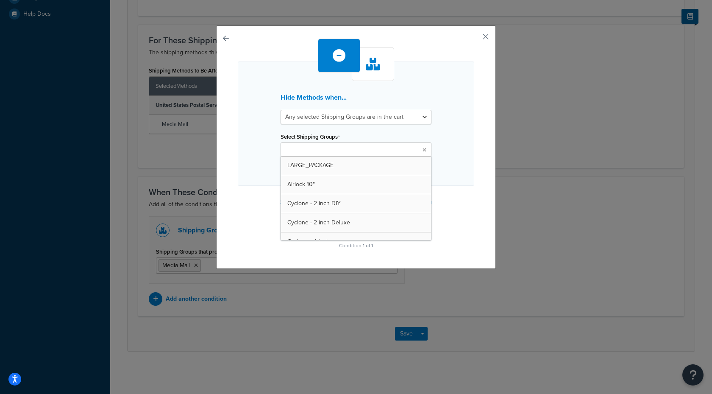
click at [331, 148] on input "Select Shipping Groups" at bounding box center [320, 149] width 75 height 9
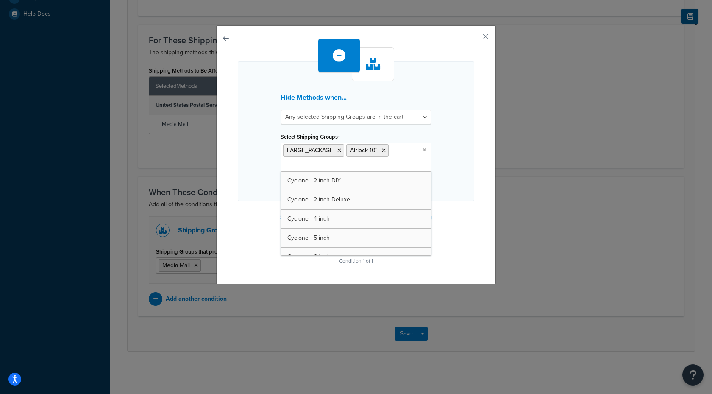
click at [325, 168] on input "Select Shipping Groups" at bounding box center [320, 165] width 75 height 9
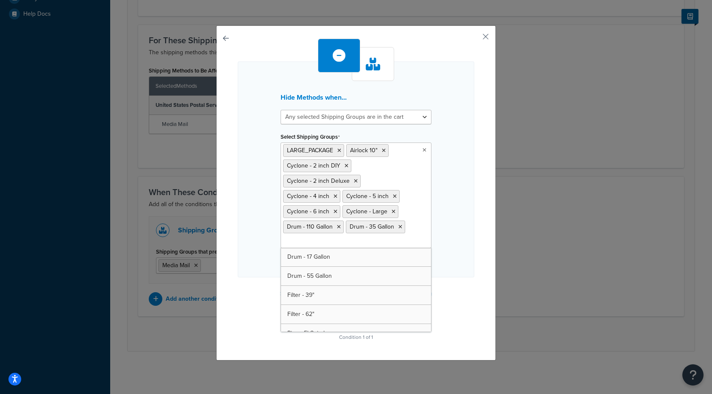
click at [319, 247] on ul "LARGE_PACKAGE Airlock 10" Cyclone - 2 inch DIY Cyclone - 2 inch Deluxe Cyclone …" at bounding box center [355, 194] width 151 height 105
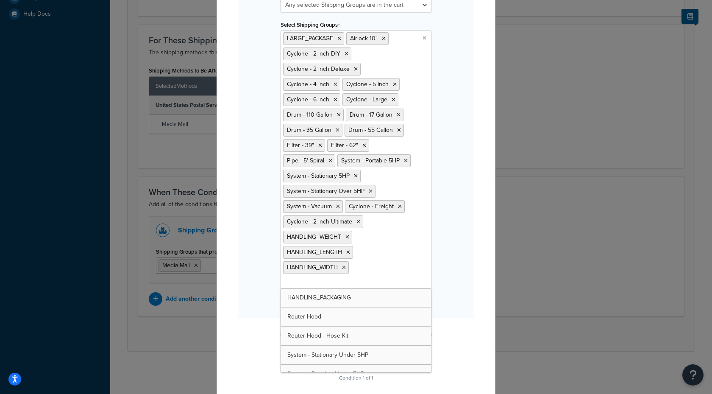
scroll to position [119, 0]
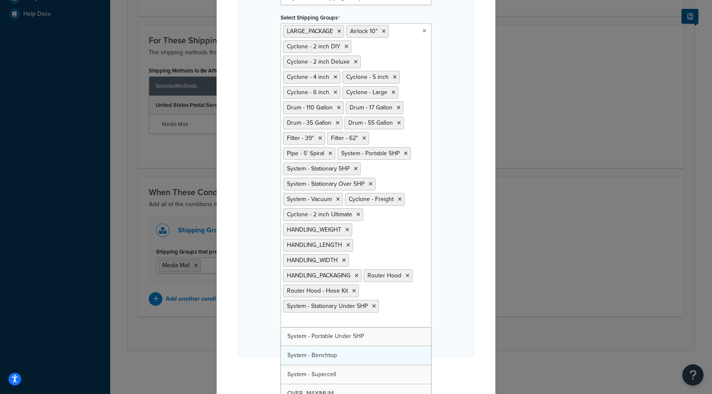
drag, startPoint x: 324, startPoint y: 344, endPoint x: 324, endPoint y: 350, distance: 6.4
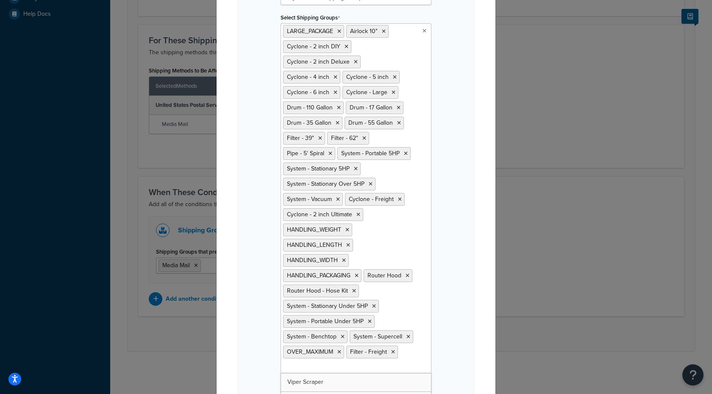
click at [326, 369] on input "Select Shipping Groups" at bounding box center [320, 366] width 75 height 9
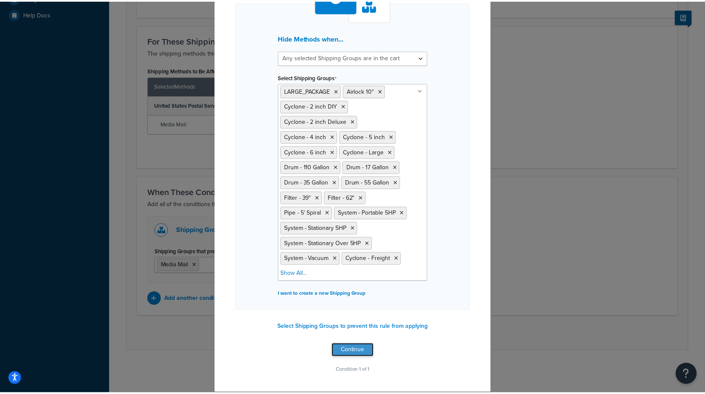
scroll to position [34, 0]
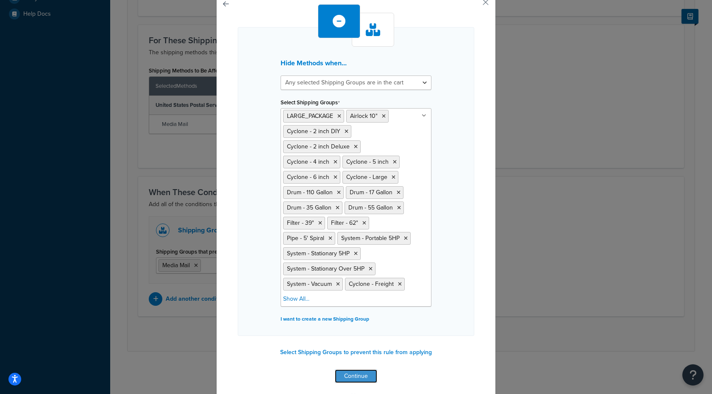
click at [354, 373] on button "Continue" at bounding box center [356, 376] width 42 height 14
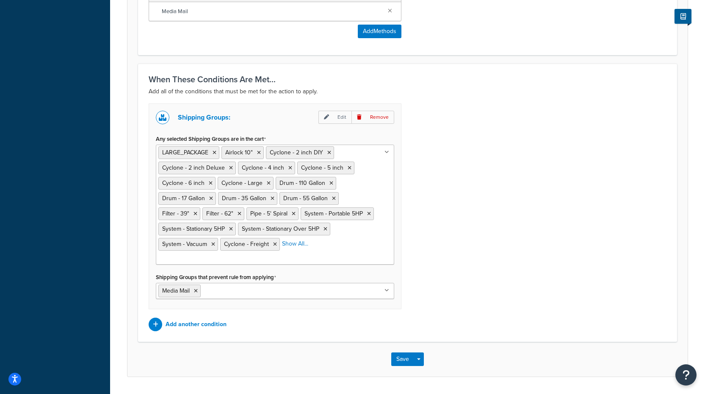
scroll to position [455, 0]
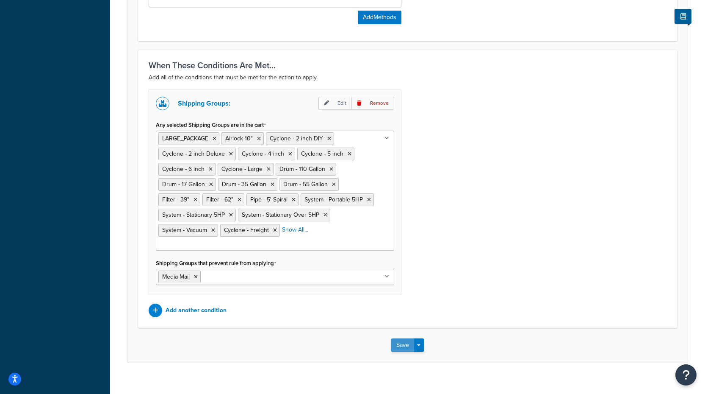
click at [396, 338] on button "Save" at bounding box center [402, 345] width 23 height 14
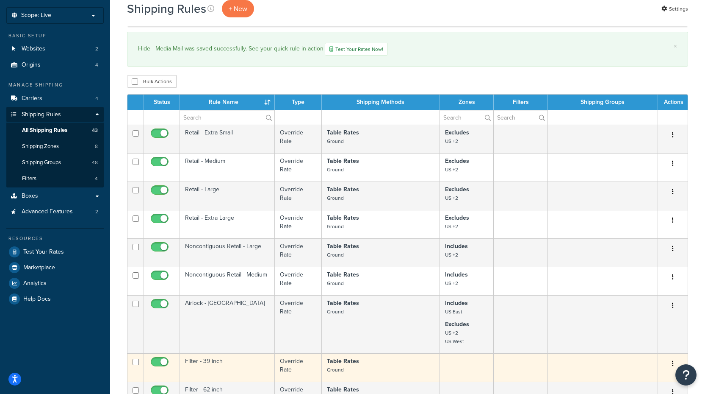
scroll to position [42, 0]
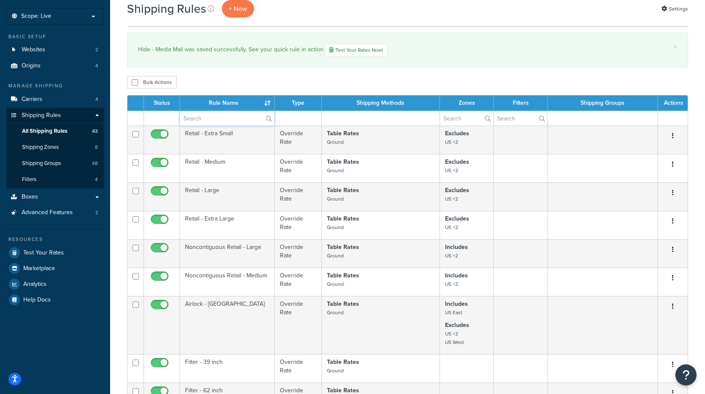
click at [212, 121] on input "text" at bounding box center [227, 118] width 94 height 14
type input "hide"
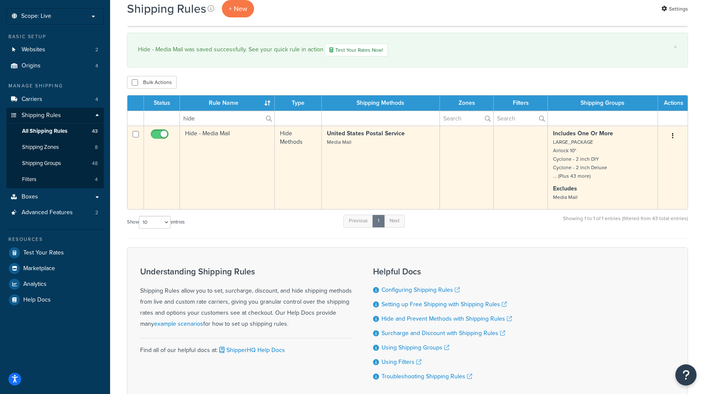
click at [387, 175] on td "United States Postal Service Media Mail" at bounding box center [381, 166] width 118 height 83
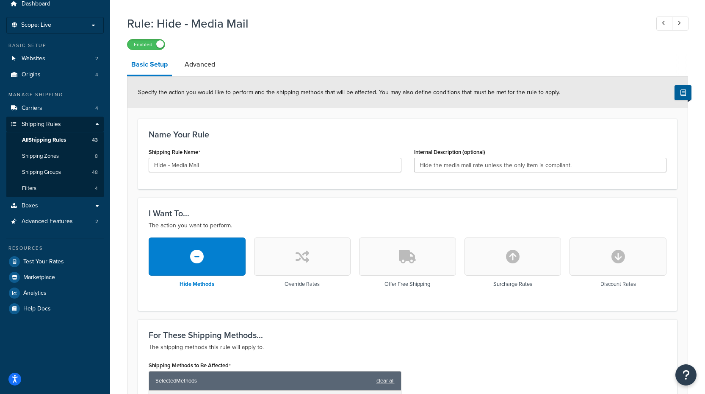
scroll to position [31, 0]
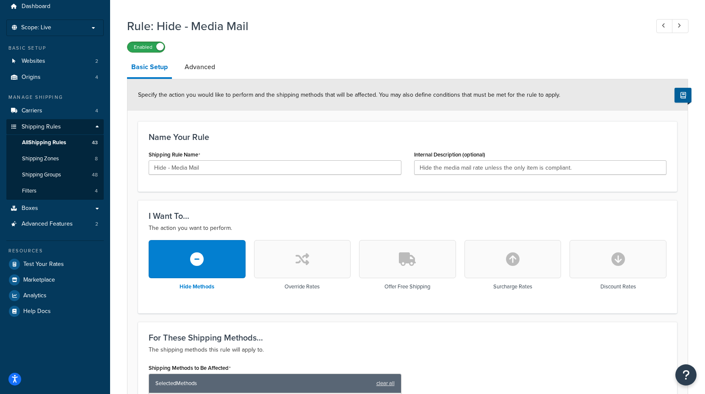
click at [132, 44] on label "Enabled" at bounding box center [146, 47] width 37 height 10
click at [69, 142] on link "All Shipping Rules 43" at bounding box center [54, 143] width 97 height 16
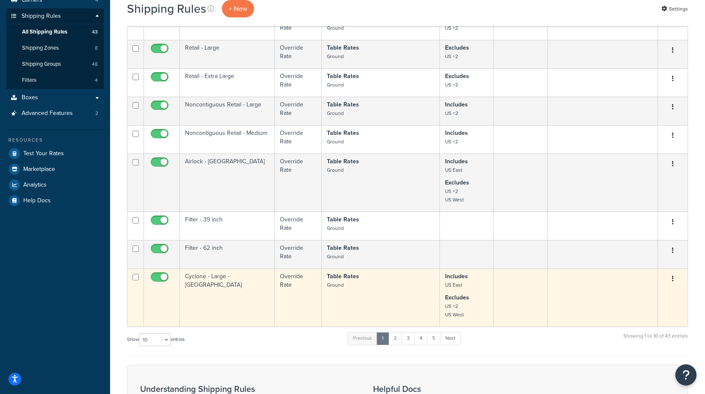
scroll to position [212, 0]
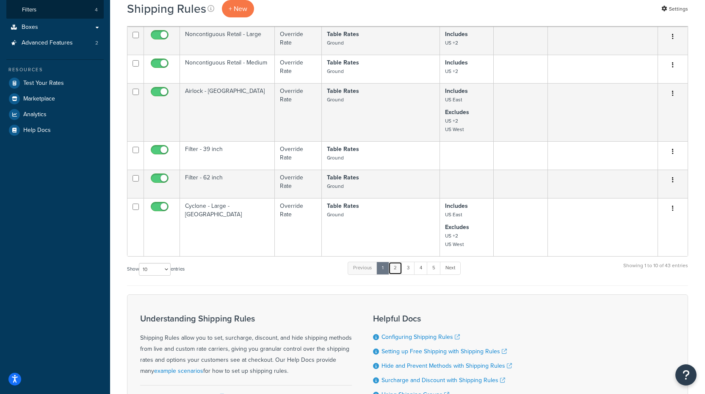
click at [399, 273] on link "2" at bounding box center [395, 267] width 14 height 13
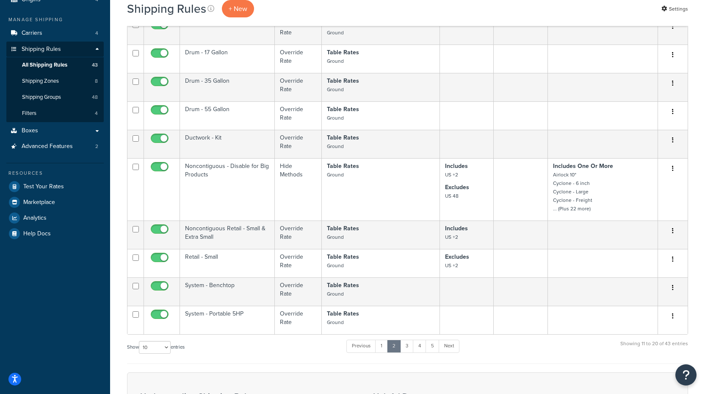
scroll to position [42, 0]
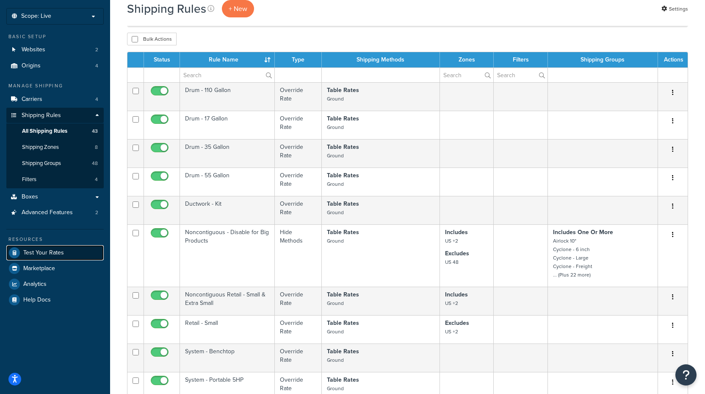
click at [52, 255] on span "Test Your Rates" at bounding box center [43, 252] width 41 height 7
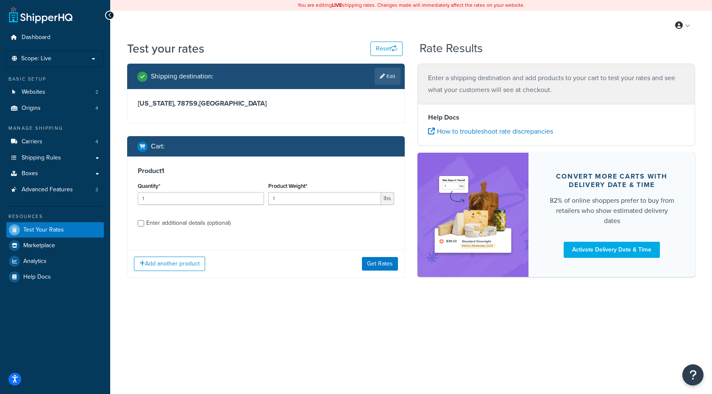
click at [172, 224] on div "Enter additional details (optional)" at bounding box center [188, 223] width 84 height 12
click at [144, 224] on input "Enter additional details (optional)" at bounding box center [141, 223] width 6 height 6
checkbox input "true"
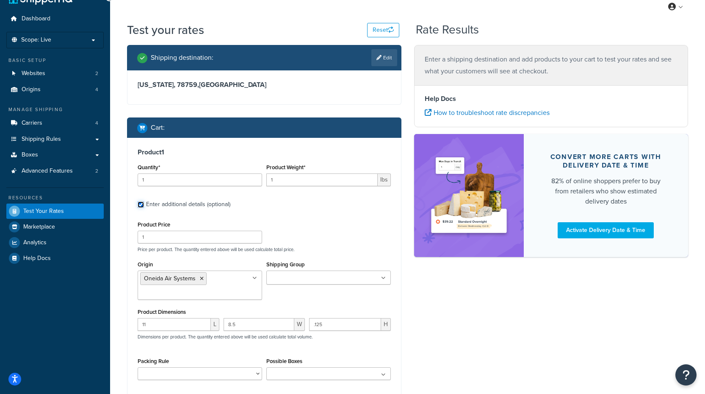
scroll to position [111, 0]
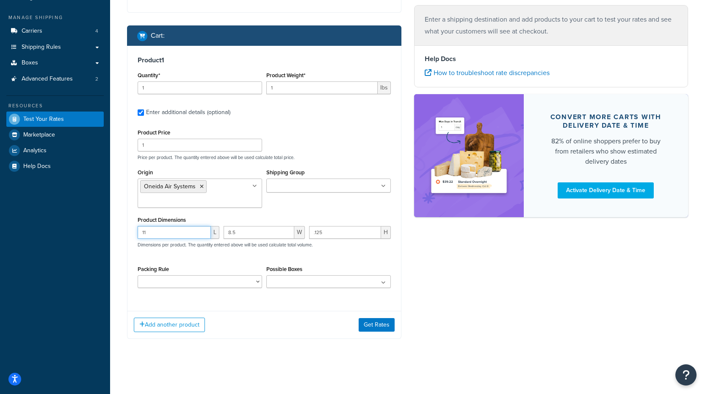
drag, startPoint x: 186, startPoint y: 234, endPoint x: 95, endPoint y: 241, distance: 91.3
click at [95, 241] on div "Dashboard Scope: Live Basic Setup Websites 2 Origins 4 Manage Shipping Carriers…" at bounding box center [352, 141] width 705 height 504
type input "18"
type input "9"
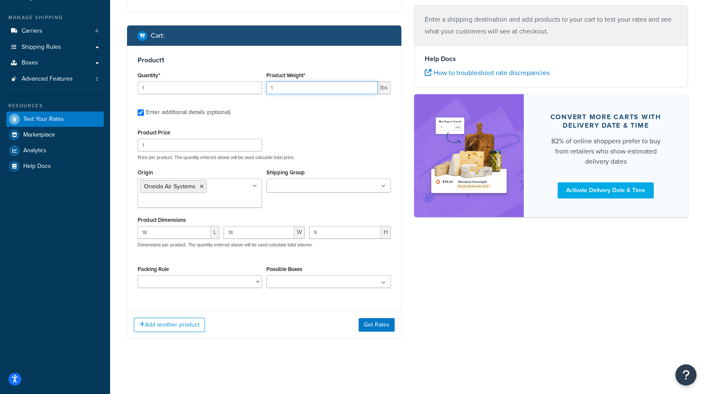
click at [281, 83] on input "1" at bounding box center [321, 87] width 111 height 13
drag, startPoint x: 286, startPoint y: 86, endPoint x: 263, endPoint y: 89, distance: 23.1
click at [263, 89] on div "Quantity* 1 Product Weight* 121 lbs" at bounding box center [265, 84] width 258 height 31
type input "21"
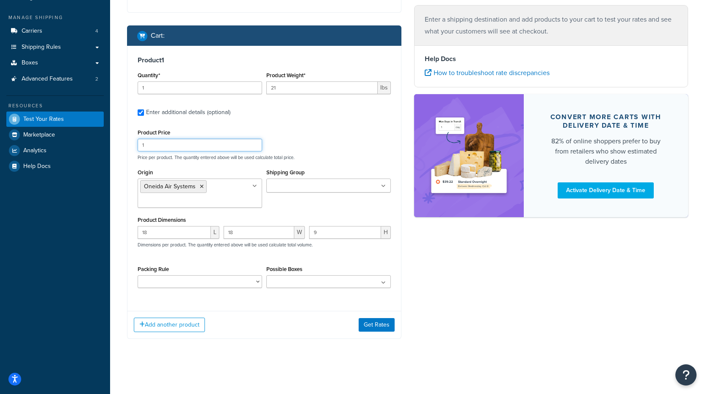
click at [168, 144] on input "1" at bounding box center [200, 145] width 125 height 13
drag, startPoint x: 168, startPoint y: 144, endPoint x: 130, endPoint y: 143, distance: 38.6
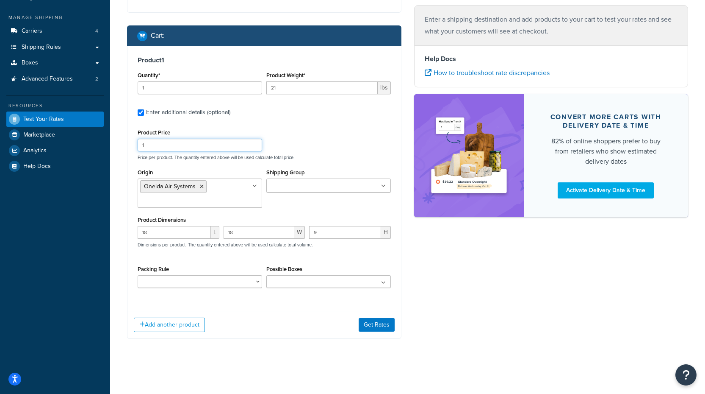
click at [130, 143] on div "Product 1 Quantity* 1 Product Weight* 21 lbs Enter additional details (optional…" at bounding box center [265, 175] width 274 height 258
click at [180, 149] on input "1" at bounding box center [200, 145] width 125 height 13
type input "339"
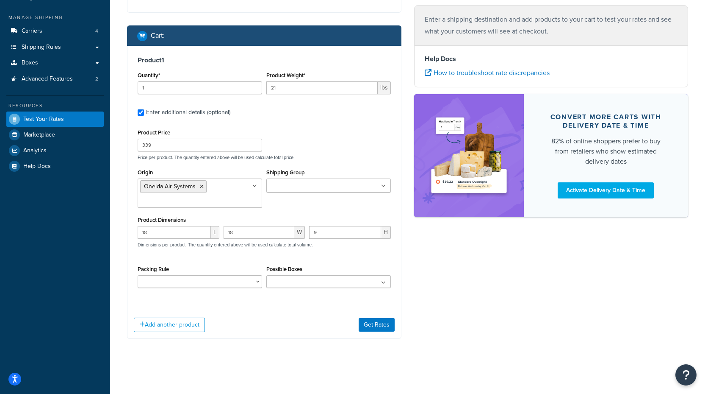
click at [302, 317] on div "Add another product Get Rates" at bounding box center [265, 324] width 274 height 28
click at [382, 322] on button "Get Rates" at bounding box center [377, 325] width 36 height 14
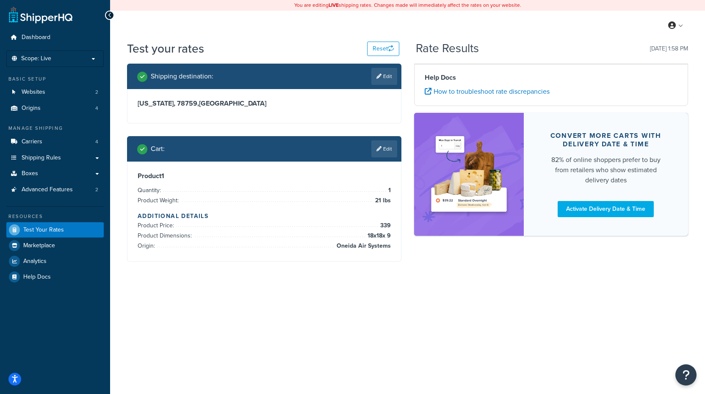
scroll to position [0, 0]
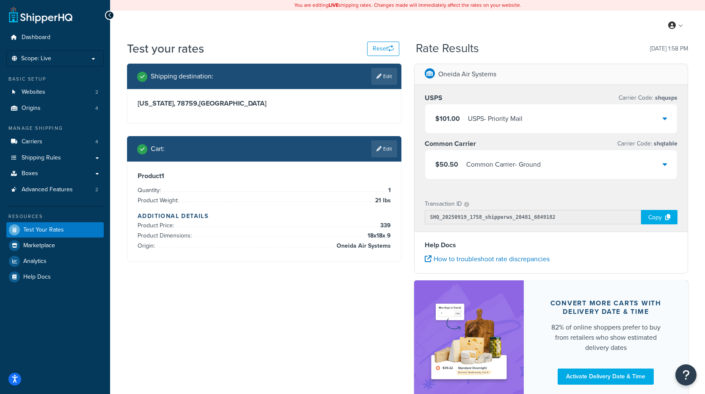
click at [510, 168] on div "Common Carrier - Ground" at bounding box center [503, 164] width 75 height 12
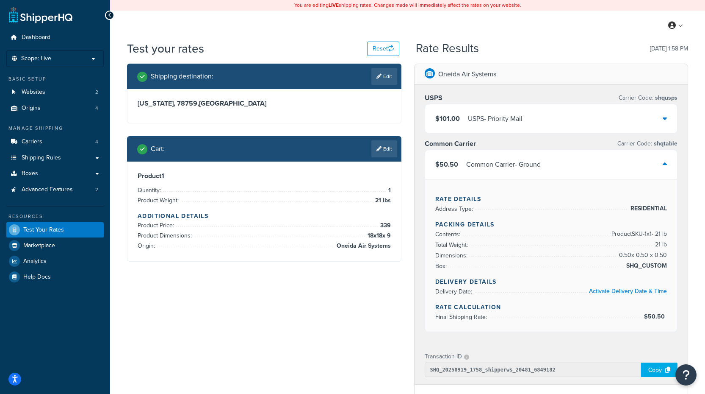
click at [534, 119] on div "$101.00 USPS - Priority Mail" at bounding box center [551, 118] width 252 height 29
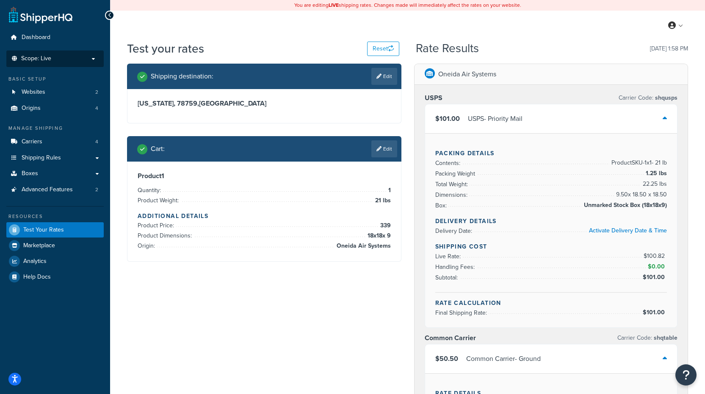
click at [73, 61] on p "Scope: Live" at bounding box center [55, 58] width 90 height 7
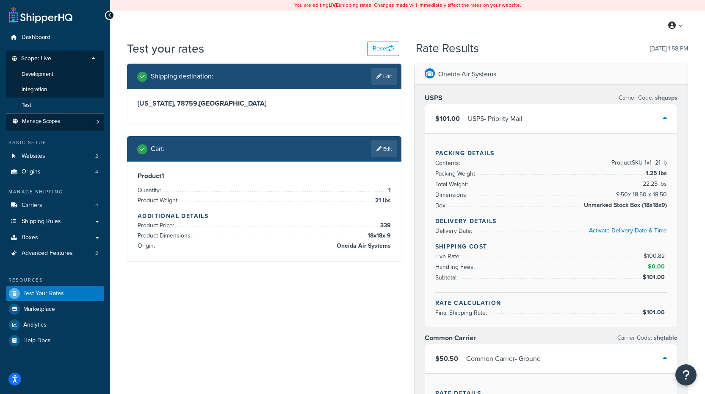
click at [61, 105] on li "Test" at bounding box center [55, 105] width 98 height 16
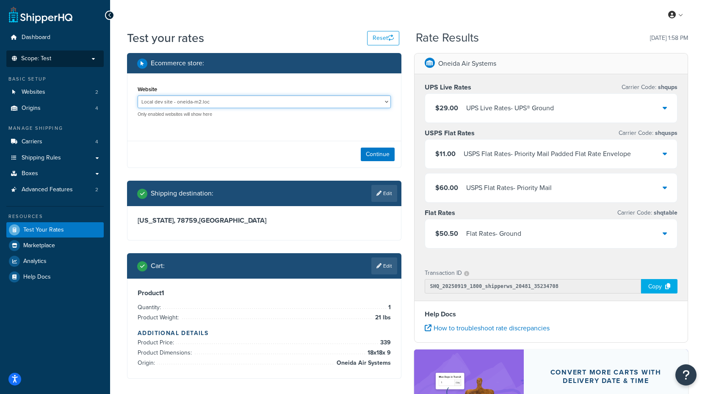
click at [371, 104] on select "Local dev site - oneida-m2.loc Staging 2 Website - staging2.oneida-air.com" at bounding box center [264, 101] width 253 height 13
click at [254, 170] on div "Ecommerce store : Website Local dev site - oneida-m2.loc Staging 2 Website - st…" at bounding box center [264, 222] width 287 height 338
click at [240, 102] on select "Local dev site - oneida-m2.loc Staging 2 Website - staging2.oneida-air.com" at bounding box center [264, 101] width 253 height 13
select select "a1c4d7dc6166596ecf603a59160a01ab"
click at [138, 95] on select "Local dev site - oneida-m2.loc Staging 2 Website - staging2.oneida-air.com" at bounding box center [264, 101] width 253 height 13
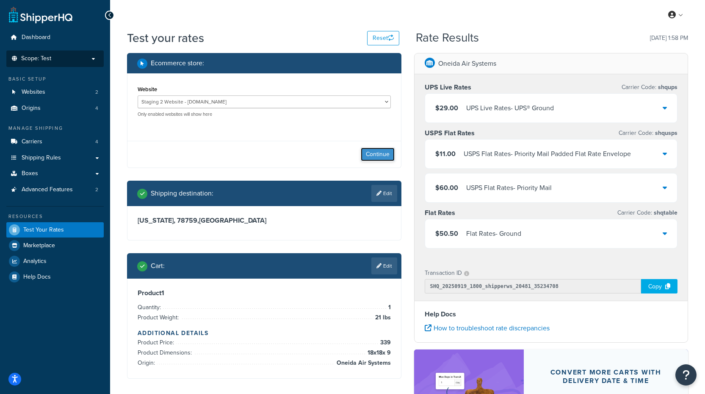
click at [378, 154] on button "Continue" at bounding box center [378, 154] width 34 height 14
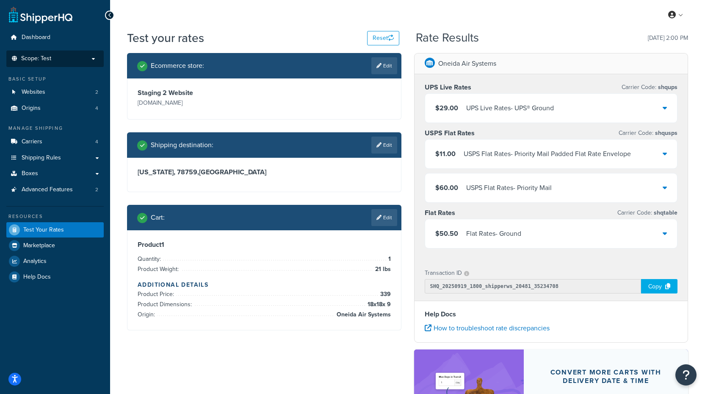
click at [625, 232] on div "$50.50 Flat Rates - Ground" at bounding box center [551, 233] width 252 height 29
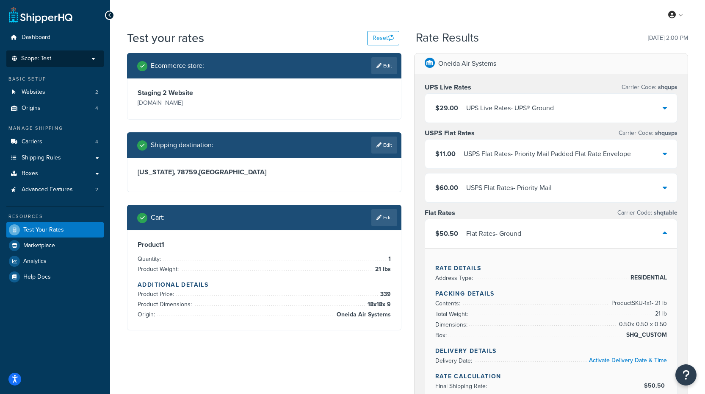
click at [663, 114] on div at bounding box center [665, 108] width 4 height 12
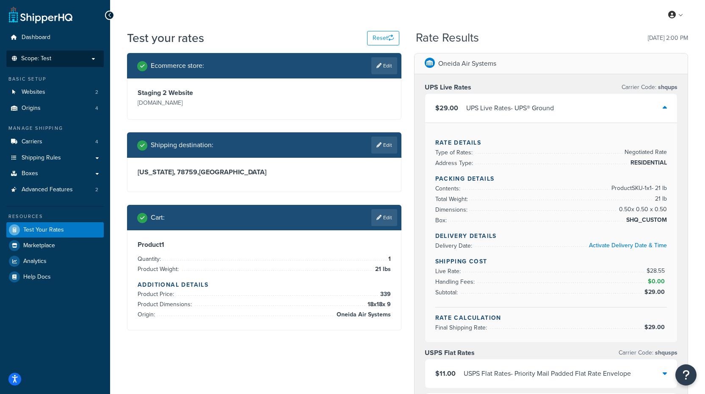
click at [663, 114] on div at bounding box center [665, 108] width 4 height 12
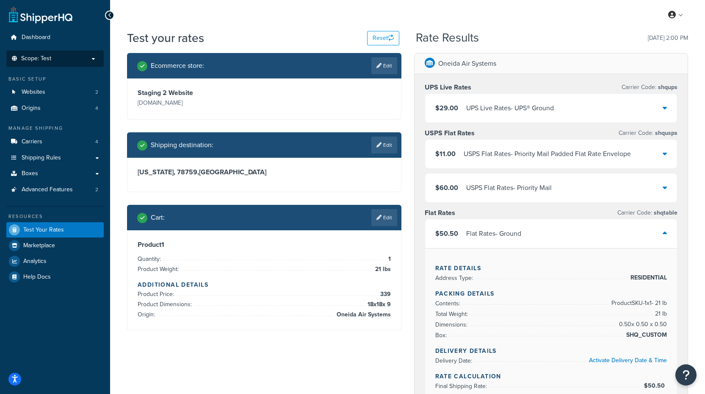
click at [507, 199] on div "$60.00 USPS Flat Rates - Priority Mail" at bounding box center [551, 187] width 252 height 29
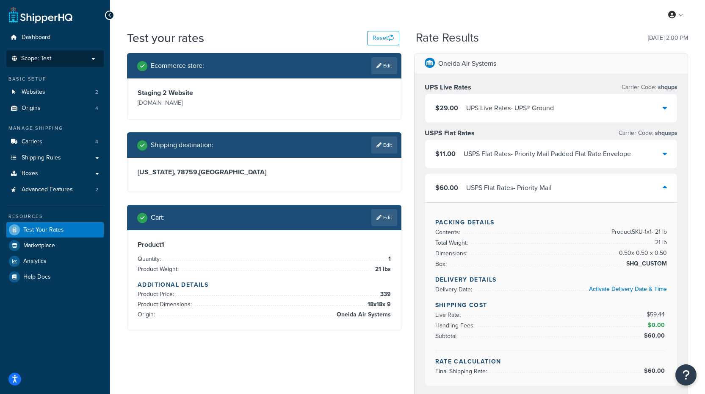
click at [69, 57] on p "Scope: Test" at bounding box center [55, 58] width 90 height 7
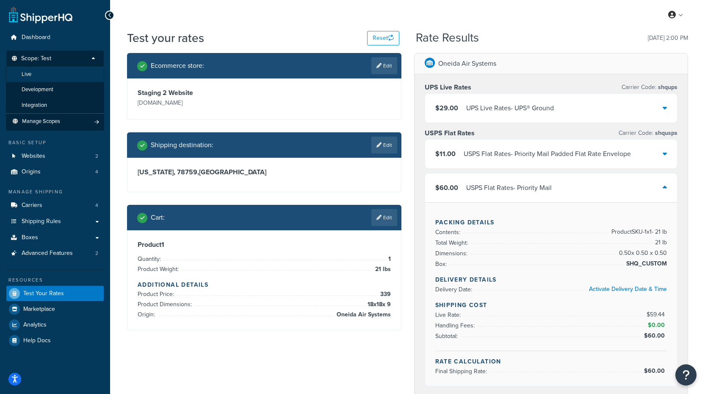
click at [62, 73] on li "Live" at bounding box center [55, 75] width 98 height 16
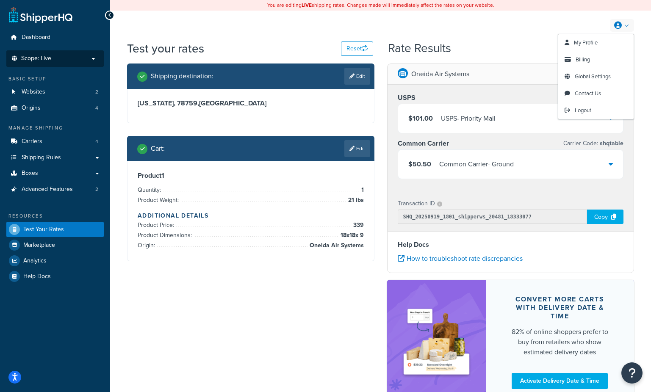
click at [642, 20] on div "My Profile Billing Global Settings Contact Us Logout" at bounding box center [380, 26] width 541 height 30
click at [649, 59] on div "Test your rates Reset Rate Results 09/19/2025, 2:00 PM Shipping destination : E…" at bounding box center [380, 237] width 541 height 394
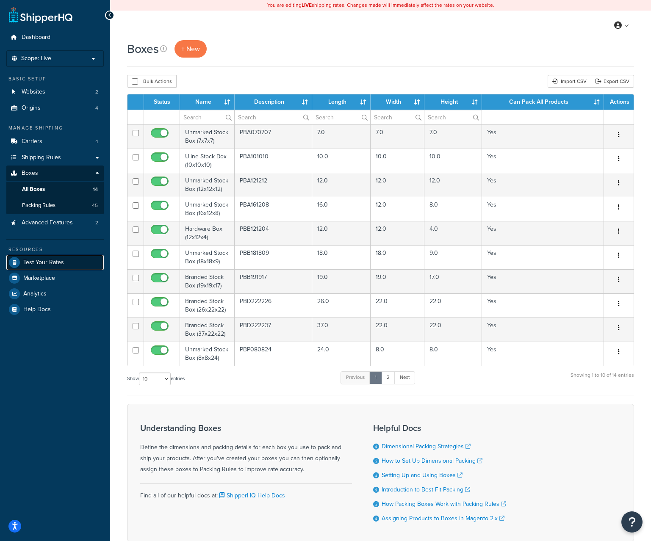
click at [51, 261] on span "Test Your Rates" at bounding box center [43, 262] width 41 height 7
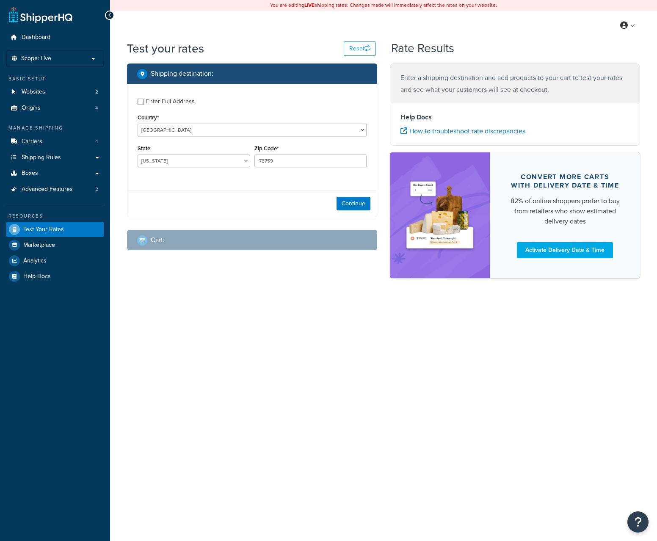
select select "[GEOGRAPHIC_DATA]"
click at [356, 209] on button "Continue" at bounding box center [354, 204] width 34 height 14
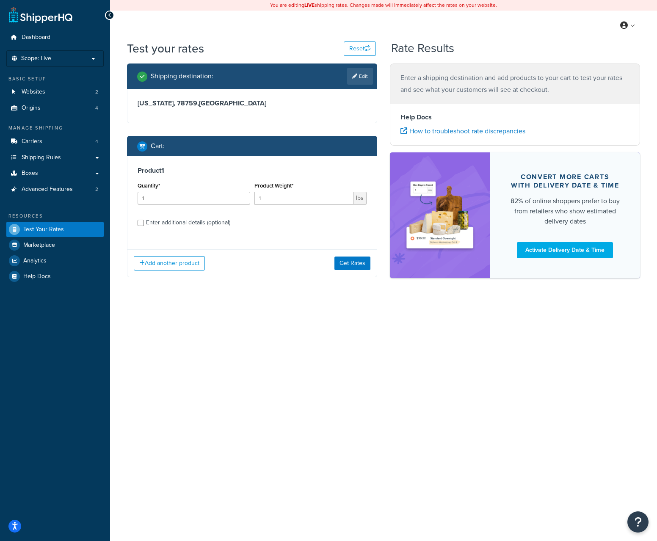
click at [155, 225] on div "Enter additional details (optional)" at bounding box center [188, 223] width 84 height 12
click at [144, 225] on input "Enter additional details (optional)" at bounding box center [141, 223] width 6 height 6
checkbox input "true"
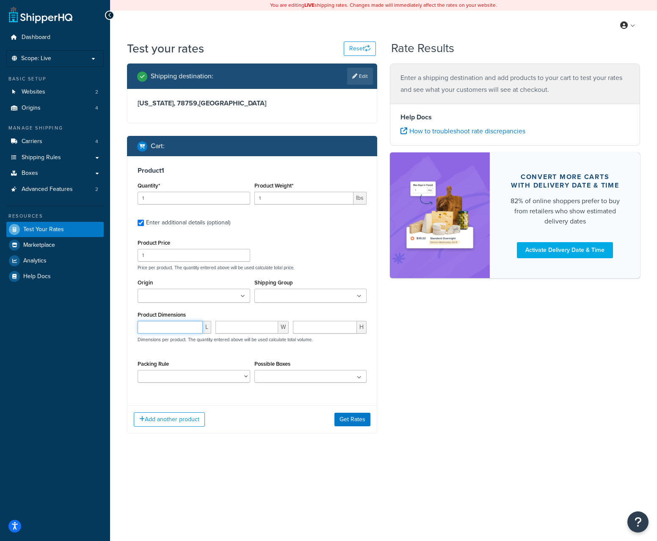
click at [170, 327] on input "number" at bounding box center [170, 327] width 65 height 13
type input "11"
type input "8.5"
type input ".0"
type input ".125"
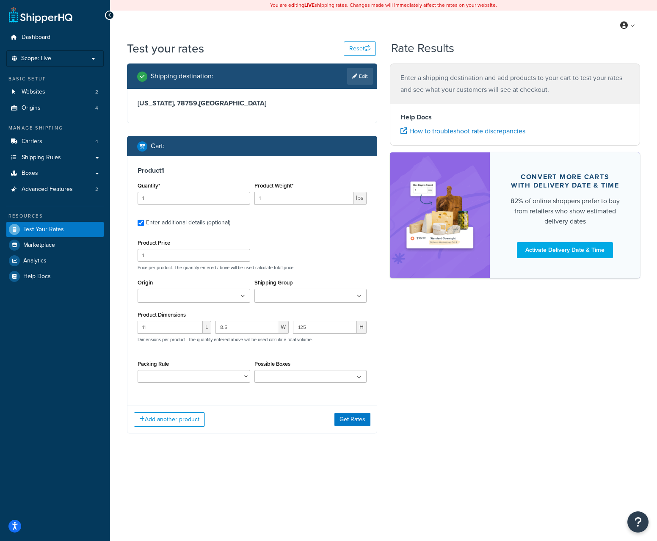
click at [211, 296] on ul at bounding box center [194, 296] width 113 height 14
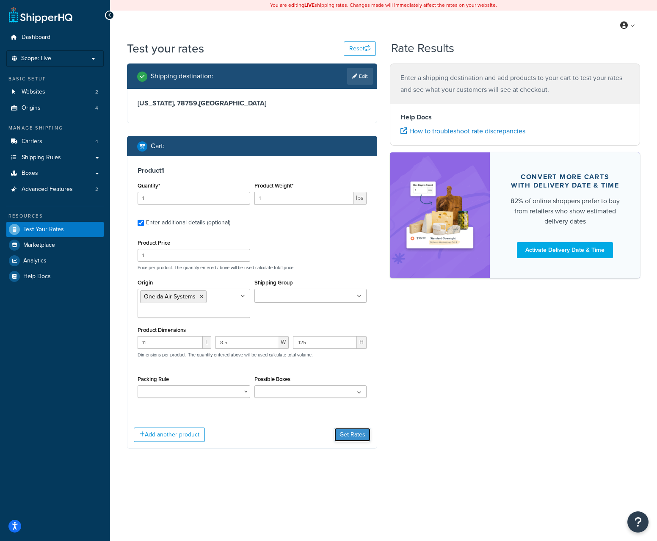
click at [357, 434] on button "Get Rates" at bounding box center [353, 435] width 36 height 14
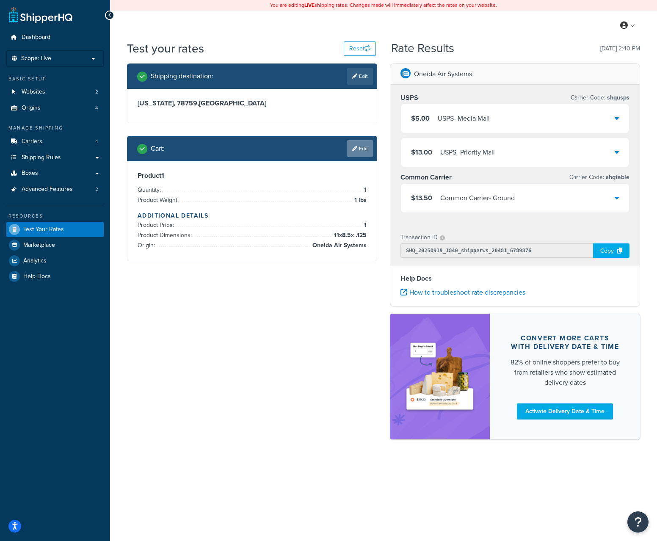
click at [359, 148] on link "Edit" at bounding box center [360, 148] width 26 height 17
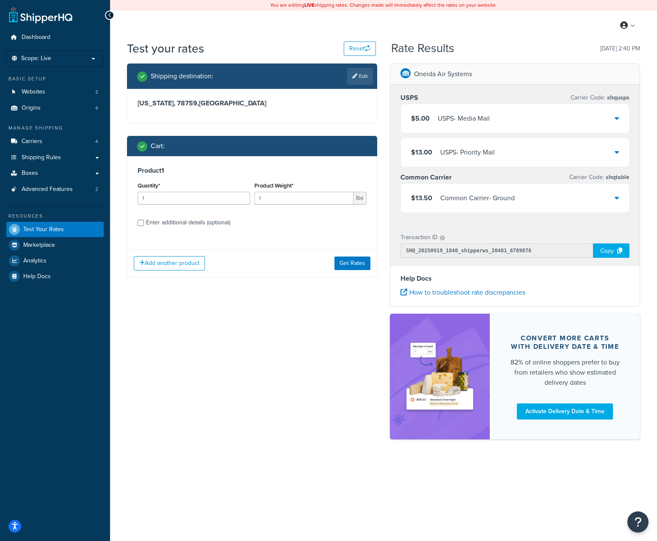
click at [170, 215] on div "Product 1 Quantity* 1 Product Weight* 1 lbs Enter additional details (optional)" at bounding box center [252, 199] width 249 height 87
click at [172, 218] on div "Enter additional details (optional)" at bounding box center [188, 223] width 84 height 12
click at [144, 220] on input "Enter additional details (optional)" at bounding box center [141, 223] width 6 height 6
checkbox input "true"
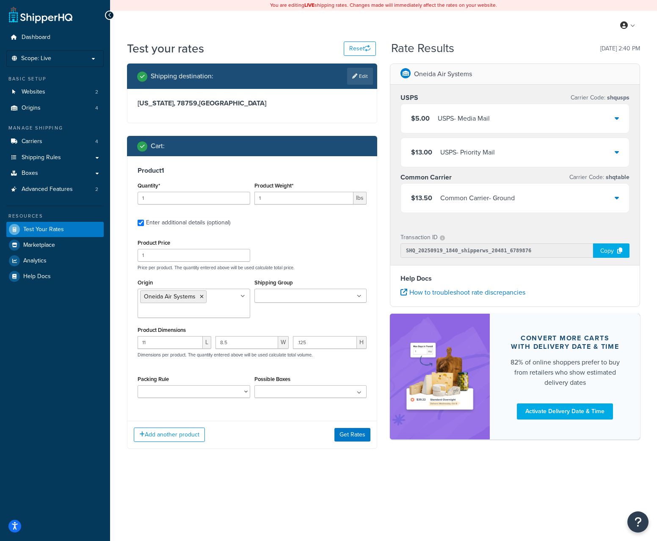
click at [314, 301] on input "Shipping Group" at bounding box center [294, 296] width 75 height 9
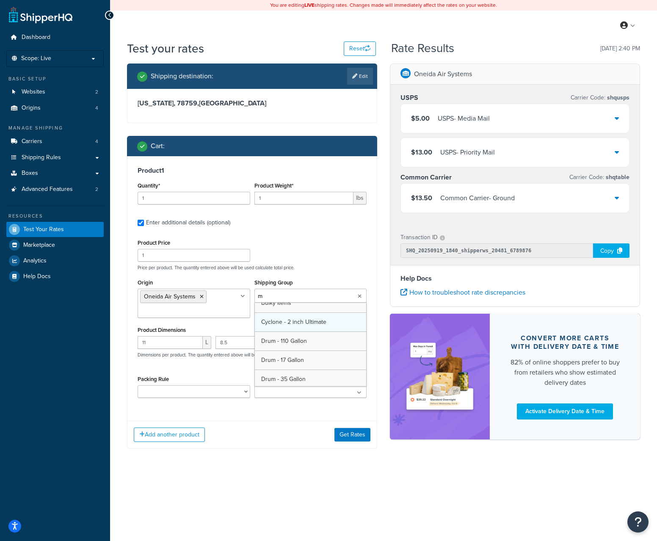
type input "me"
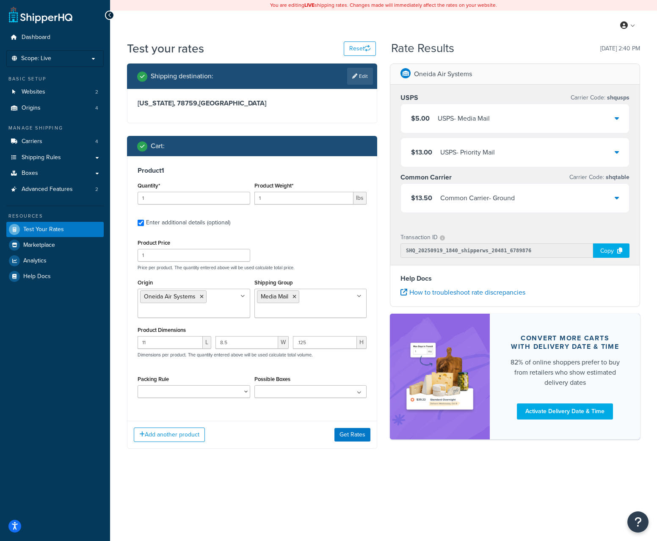
click at [330, 466] on div "Test your rates Reset Rate Results 09/19/2025, 2:40 PM Shipping destination : E…" at bounding box center [383, 261] width 547 height 443
click at [351, 437] on button "Get Rates" at bounding box center [353, 435] width 36 height 14
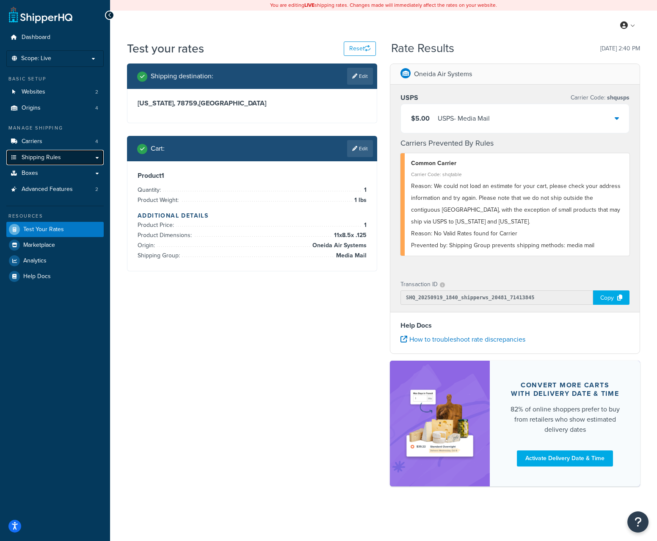
click at [61, 159] on link "Shipping Rules" at bounding box center [54, 158] width 97 height 16
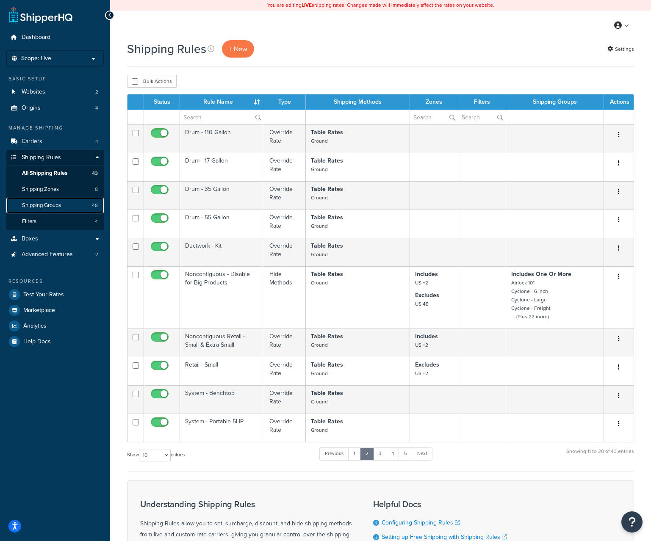
click at [50, 210] on link "Shipping Groups 48" at bounding box center [54, 206] width 97 height 16
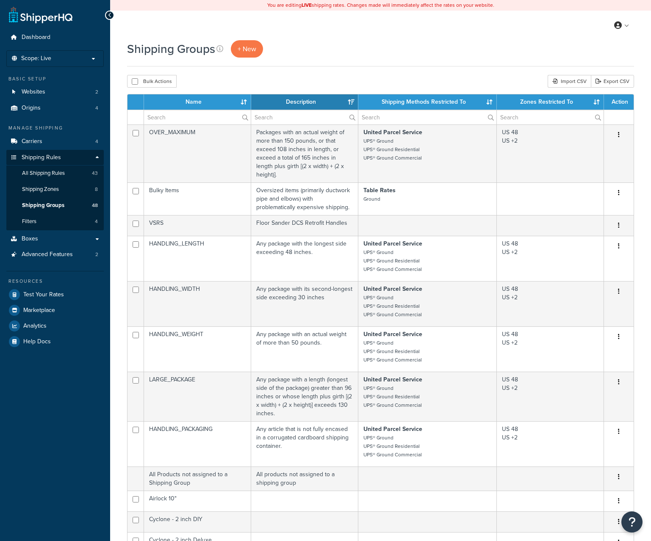
select select "15"
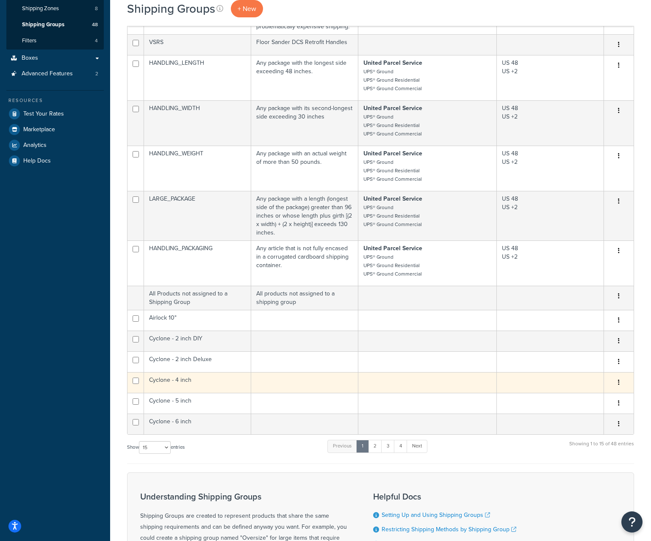
scroll to position [212, 0]
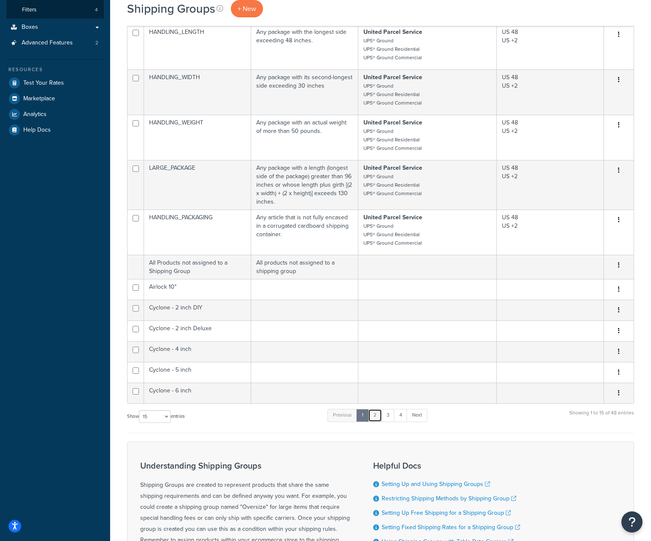
click at [380, 412] on link "2" at bounding box center [375, 415] width 14 height 13
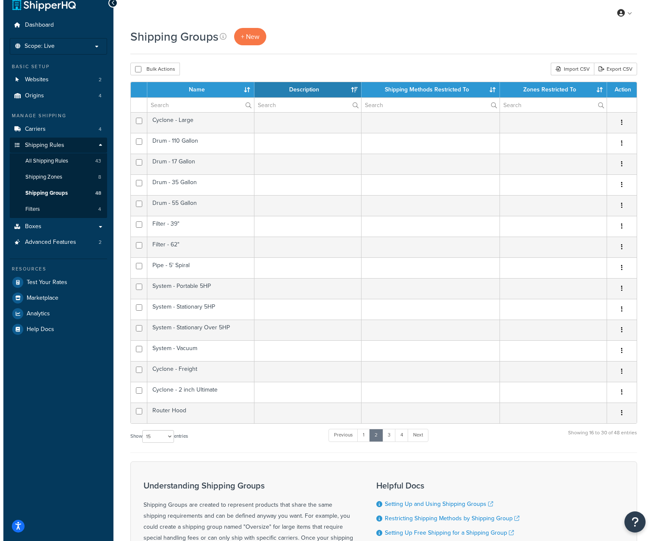
scroll to position [0, 0]
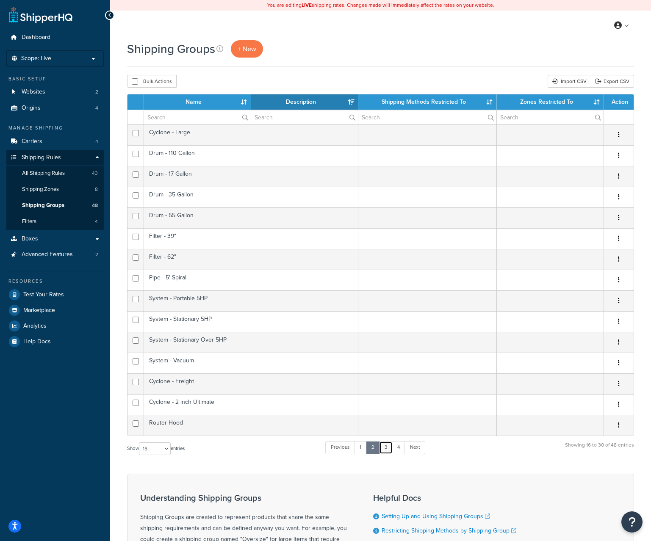
click at [388, 450] on link "3" at bounding box center [386, 447] width 14 height 13
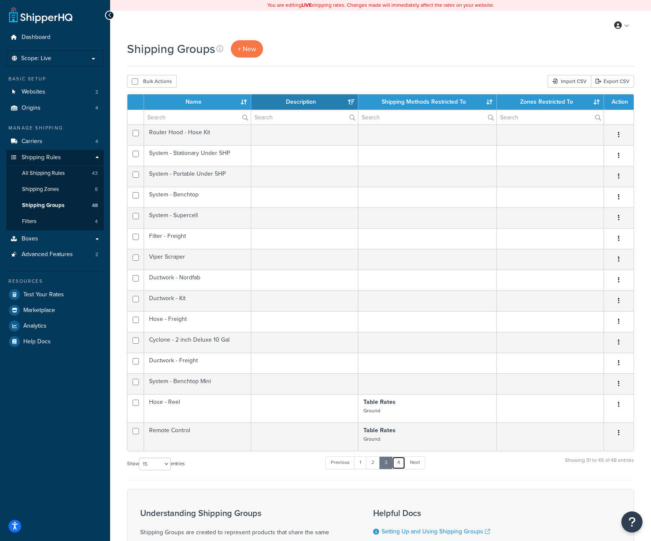
click at [401, 464] on link "4" at bounding box center [399, 463] width 14 height 13
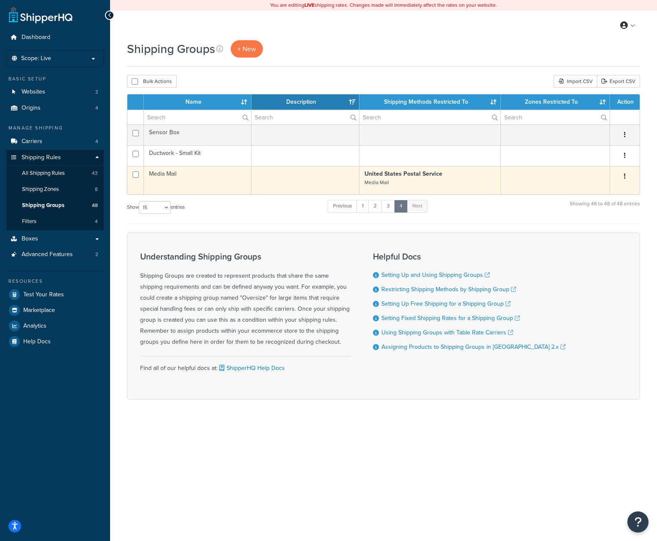
click at [424, 180] on p "United States Postal Service Media Mail" at bounding box center [430, 178] width 131 height 17
click at [385, 184] on small "Media Mail" at bounding box center [377, 183] width 25 height 8
click at [388, 180] on small "Media Mail" at bounding box center [377, 183] width 25 height 8
click at [625, 174] on icon "button" at bounding box center [625, 176] width 2 height 6
click at [604, 191] on link "Edit" at bounding box center [590, 193] width 67 height 17
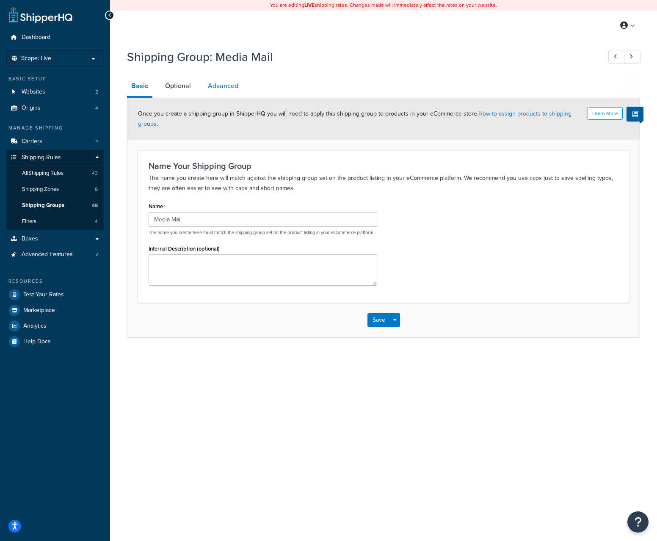
click at [227, 93] on link "Advanced" at bounding box center [223, 86] width 39 height 20
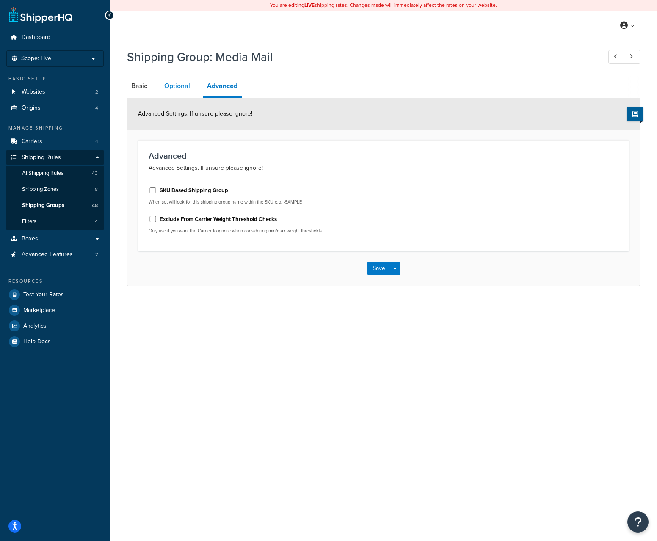
click at [181, 93] on link "Optional" at bounding box center [177, 86] width 34 height 20
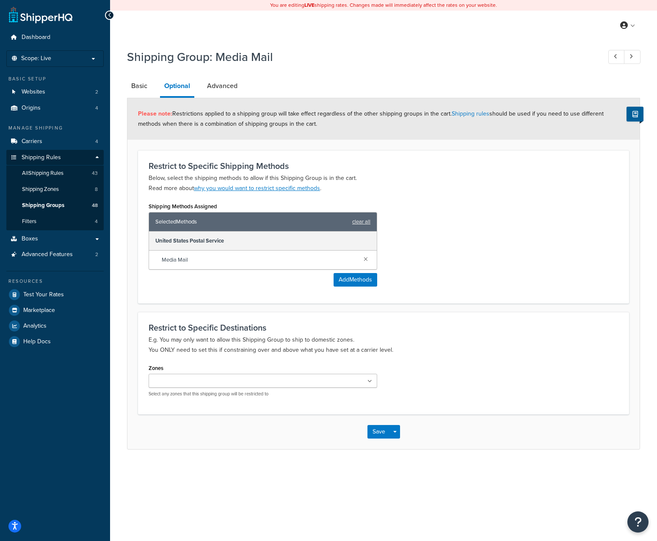
click at [368, 264] on div "Media Mail" at bounding box center [263, 260] width 228 height 19
click at [369, 261] on link at bounding box center [365, 258] width 9 height 9
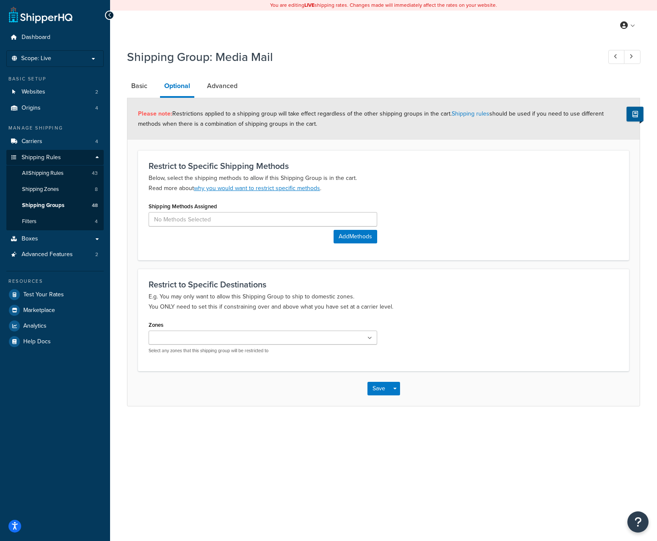
click at [375, 398] on div "Save Save Dropdown Save and Edit Save and Duplicate Save and Create New" at bounding box center [384, 388] width 513 height 35
click at [377, 391] on button "Save" at bounding box center [379, 389] width 23 height 14
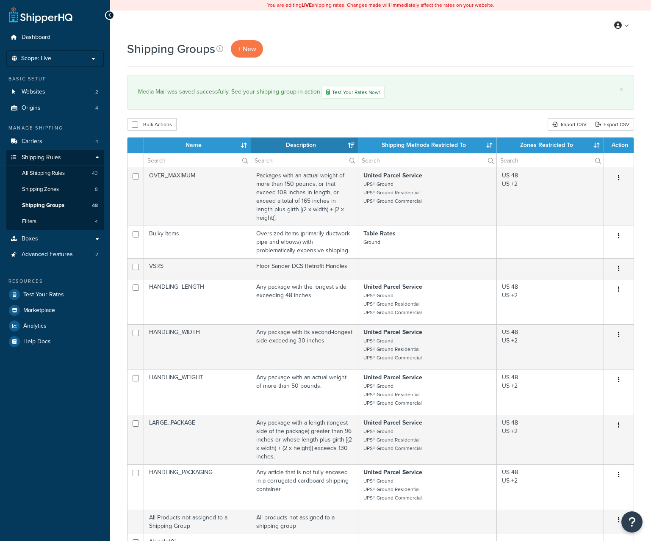
select select "15"
click at [44, 176] on span "All Shipping Rules" at bounding box center [43, 173] width 43 height 7
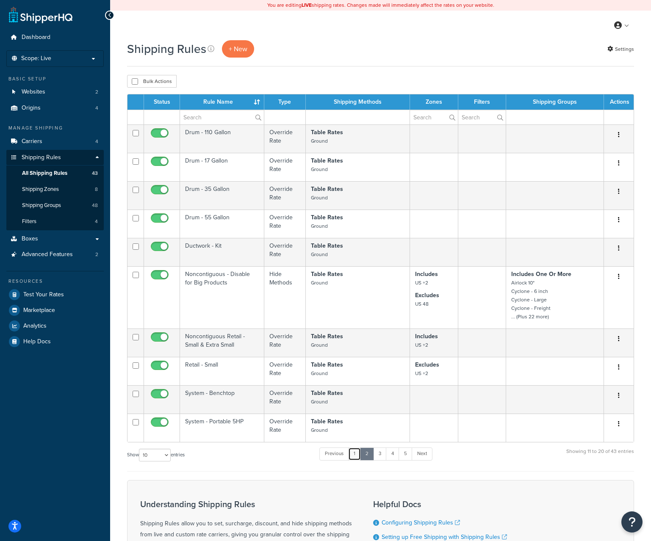
click at [358, 457] on link "1" at bounding box center [354, 454] width 13 height 13
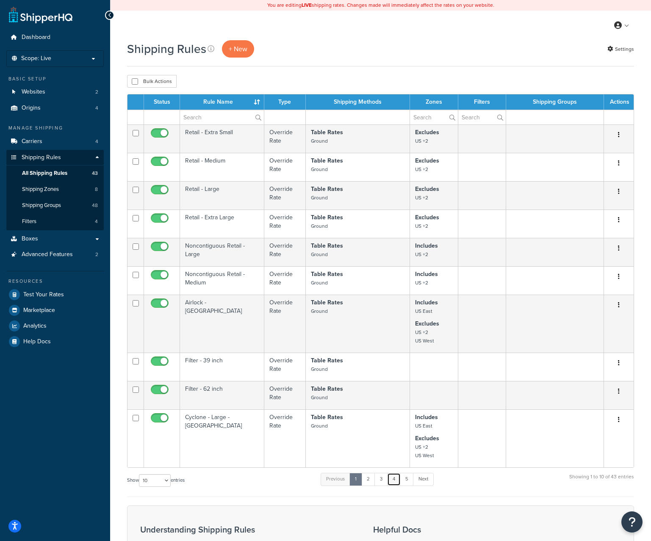
click at [394, 486] on link "4" at bounding box center [394, 479] width 14 height 13
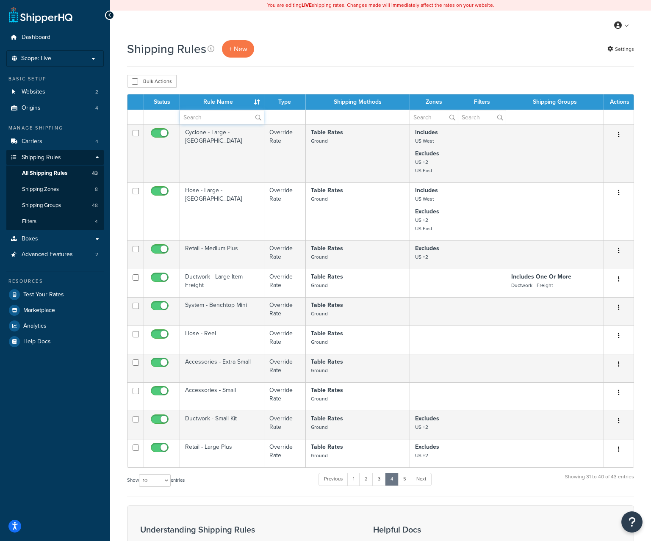
click at [218, 113] on input "text" at bounding box center [222, 117] width 84 height 14
type input "remote"
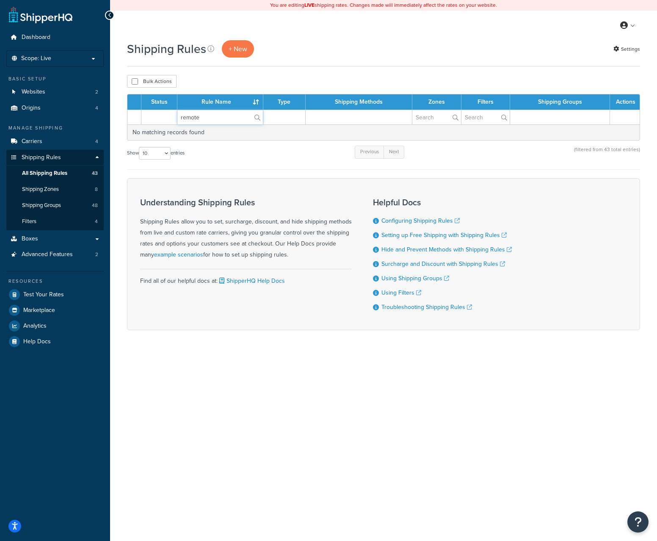
click at [218, 114] on input "remote" at bounding box center [220, 117] width 86 height 14
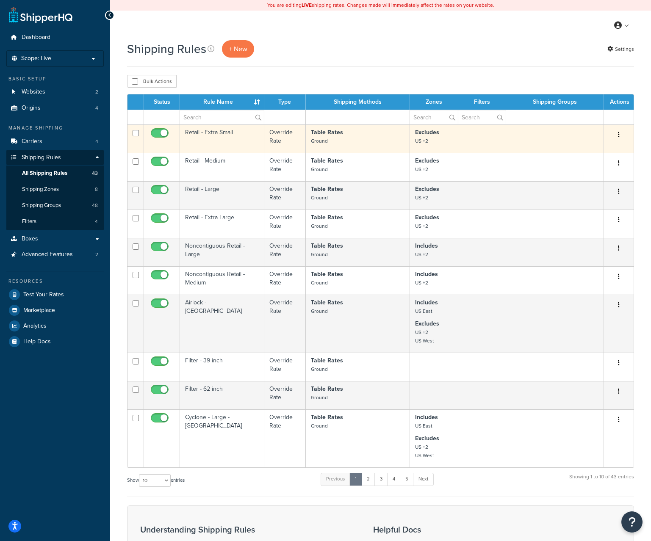
click at [370, 139] on p "Table Rates Ground" at bounding box center [358, 136] width 94 height 17
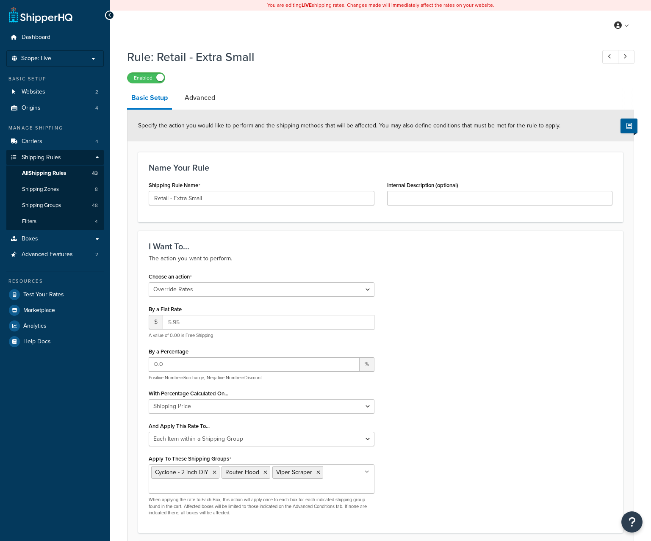
select select "OVERRIDE"
select select "ITEM"
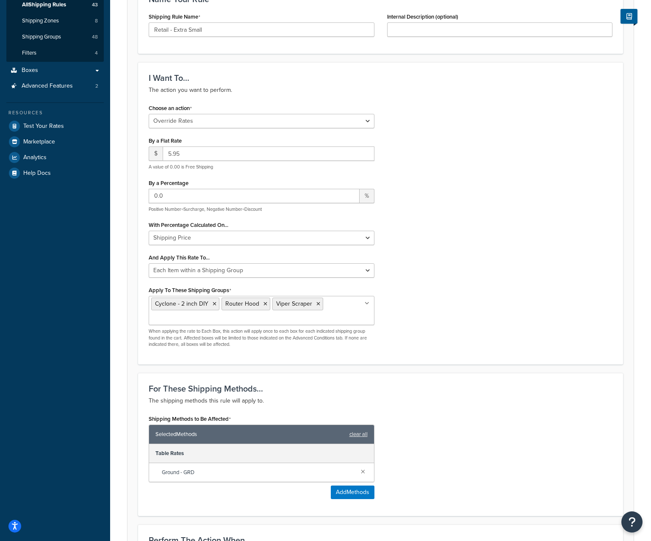
scroll to position [169, 0]
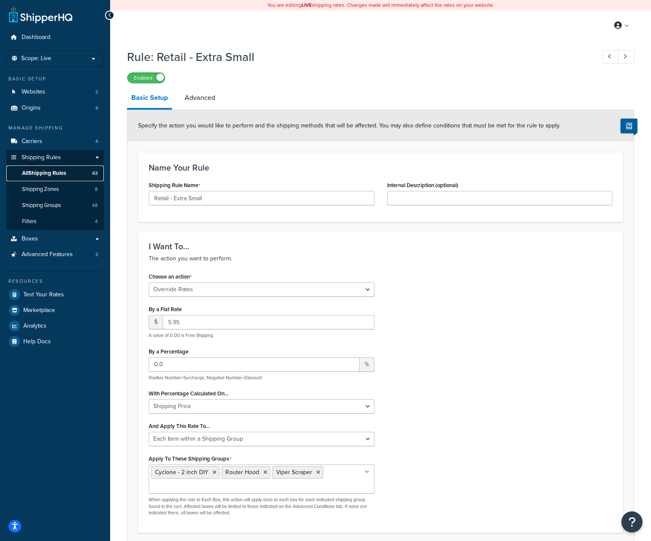
click at [56, 172] on span "All Shipping Rules" at bounding box center [44, 173] width 44 height 7
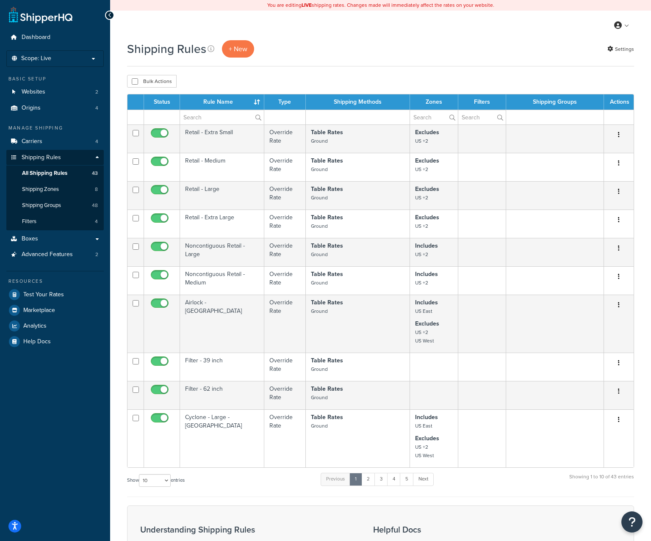
click at [219, 104] on th "Rule Name" at bounding box center [222, 101] width 84 height 15
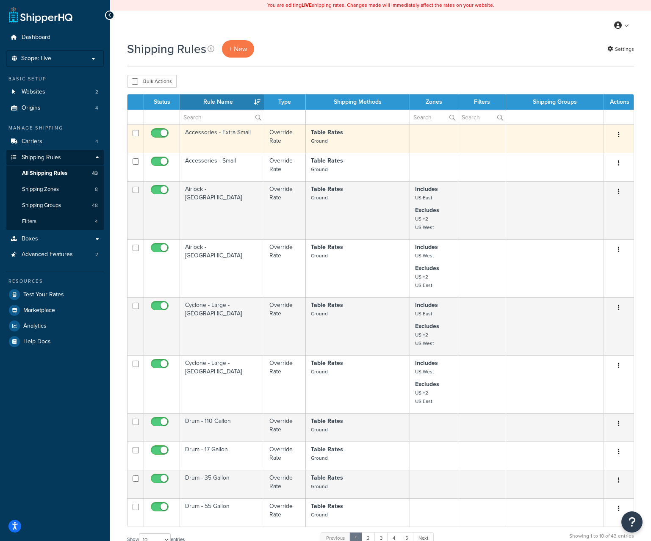
click at [248, 143] on td "Accessories - Extra Small" at bounding box center [222, 139] width 84 height 28
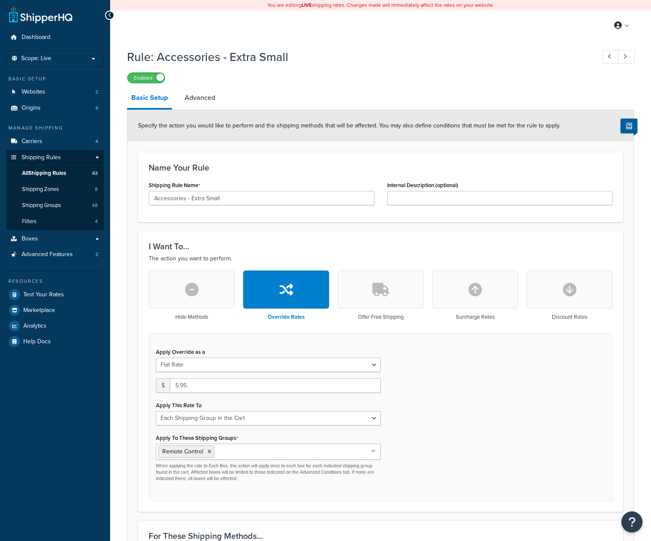
select select "SHIPPING_GROUP"
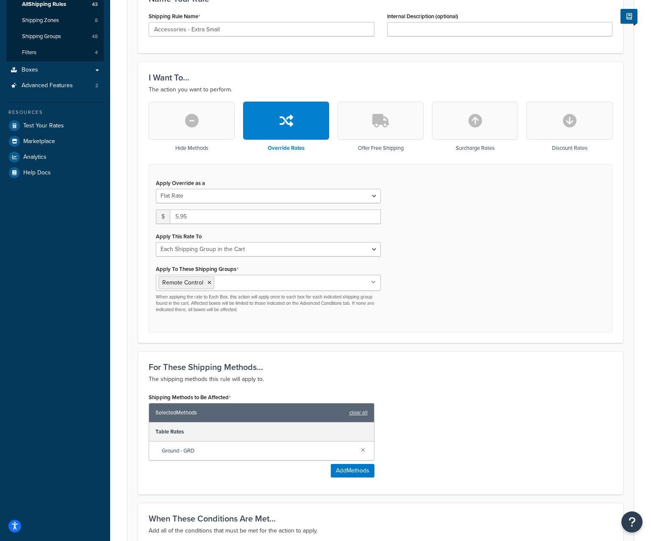
scroll to position [169, 0]
click at [244, 281] on input "Apply To These Shipping Groups" at bounding box center [253, 281] width 75 height 9
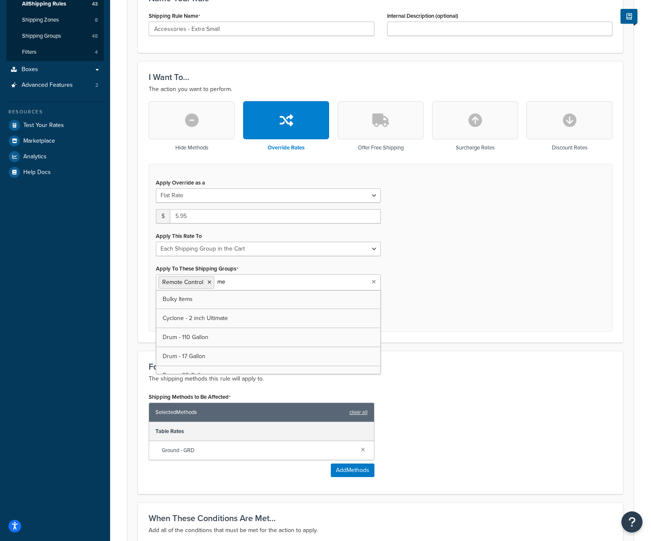
type input "med"
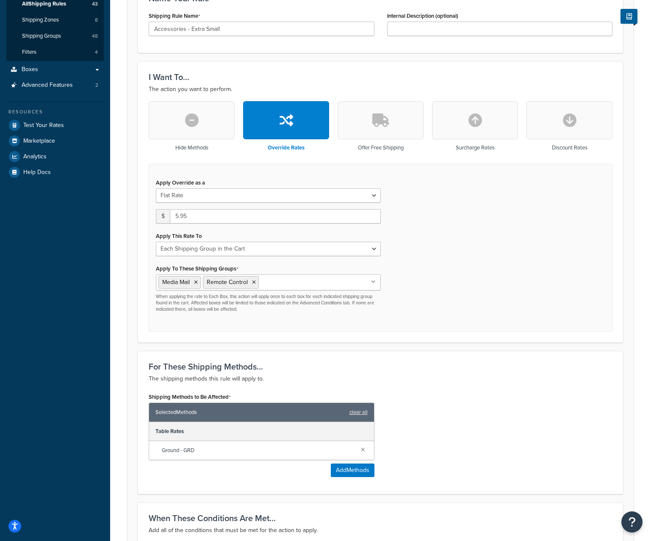
click at [485, 298] on div "Apply Override as a Flat Rate Percentage Flat Rate & Percentage $ 5.95 Apply Th…" at bounding box center [381, 248] width 464 height 168
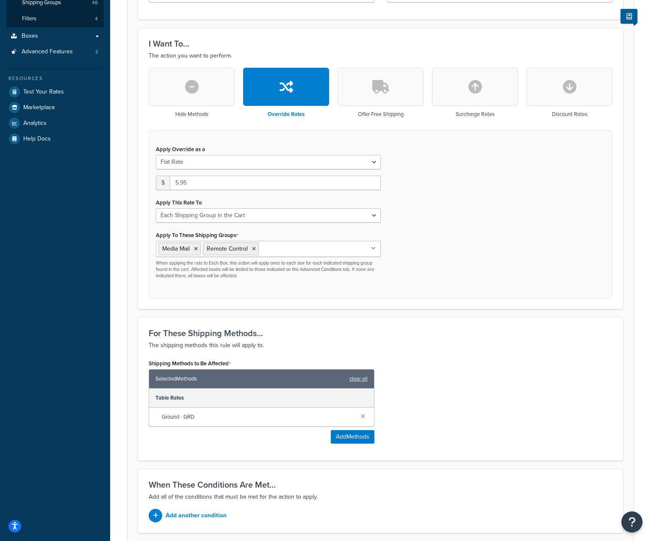
scroll to position [273, 0]
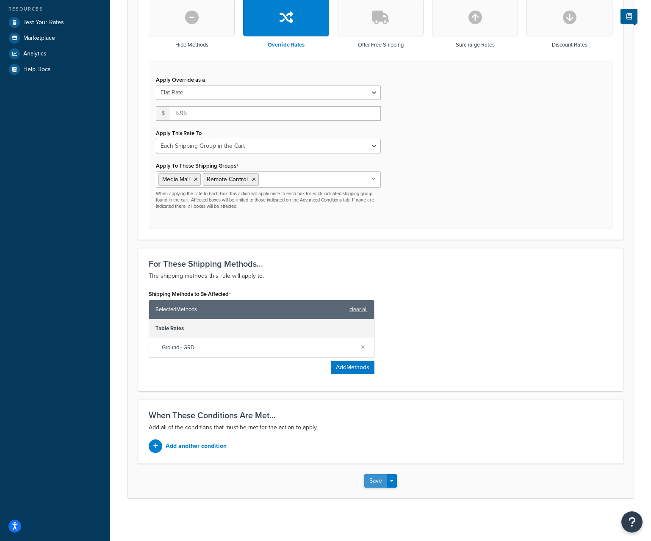
click at [376, 483] on button "Save" at bounding box center [375, 481] width 23 height 14
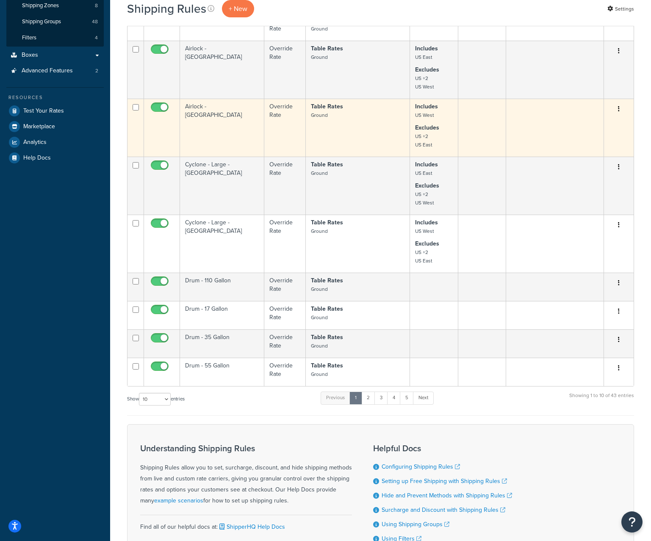
scroll to position [212, 0]
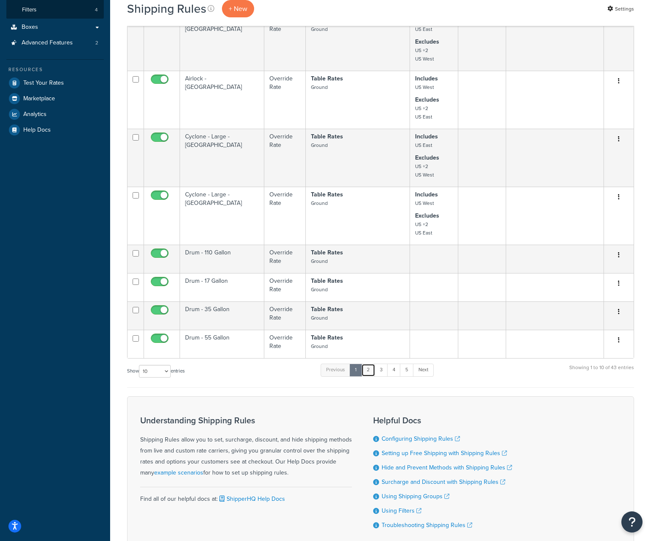
click at [371, 377] on link "2" at bounding box center [368, 370] width 14 height 13
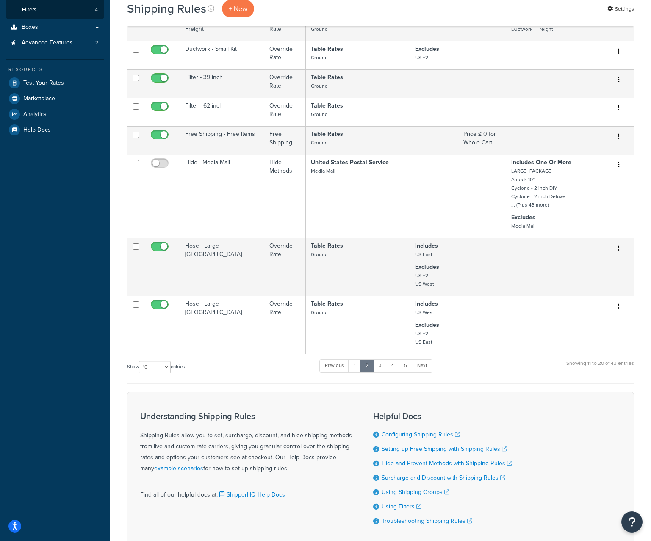
click at [53, 309] on div "Dashboard Scope: Live Development Integration Test Manage Scopes Basic Setup We…" at bounding box center [55, 191] width 110 height 807
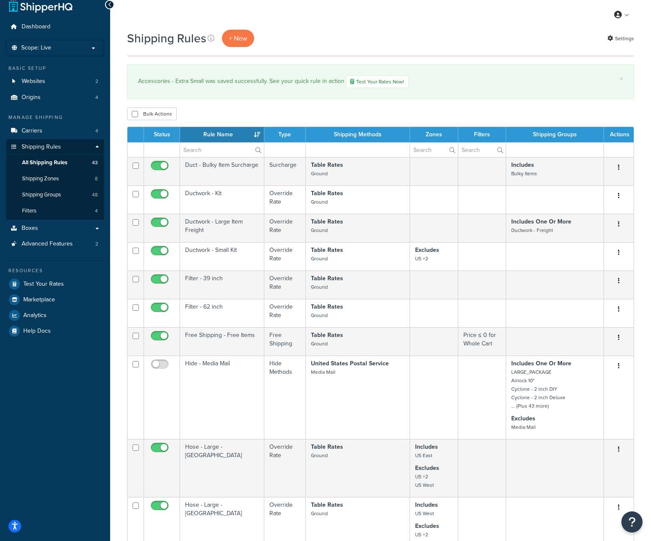
scroll to position [0, 0]
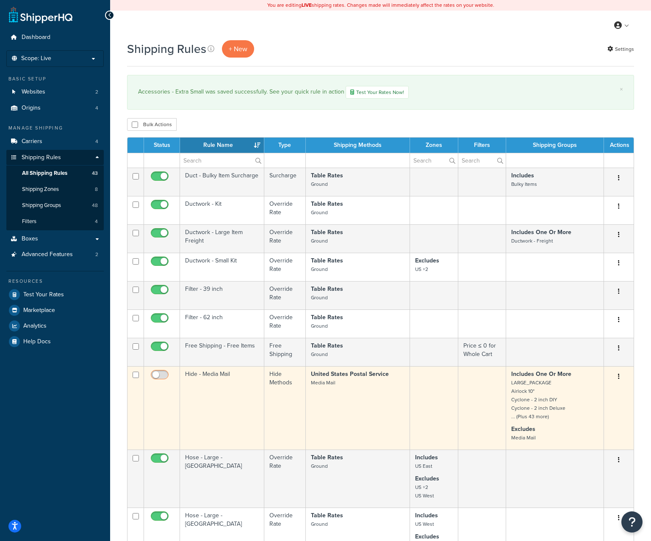
click at [161, 380] on input "checkbox" at bounding box center [160, 377] width 23 height 11
checkbox input "true"
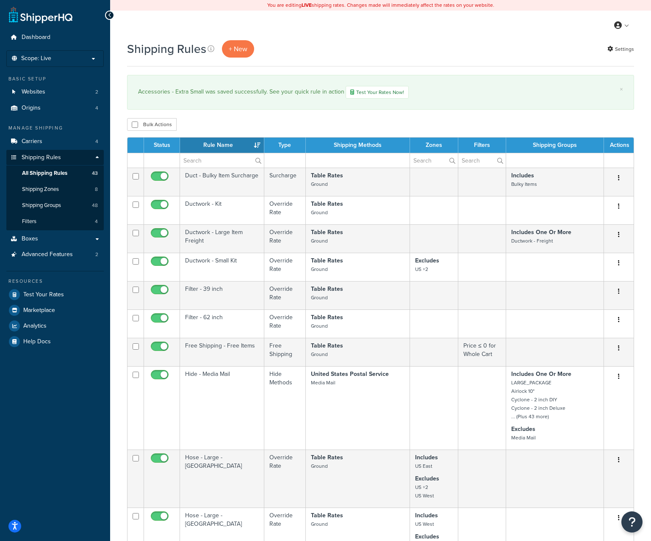
click at [581, 94] on div "Accessories - Extra Small was saved successfully. See your quick rule in action…" at bounding box center [380, 92] width 485 height 13
click at [373, 86] on div "× Accessories - Extra Small was saved successfully. See your quick rule in acti…" at bounding box center [380, 92] width 507 height 35
click at [52, 223] on link "Filters 4" at bounding box center [54, 222] width 97 height 16
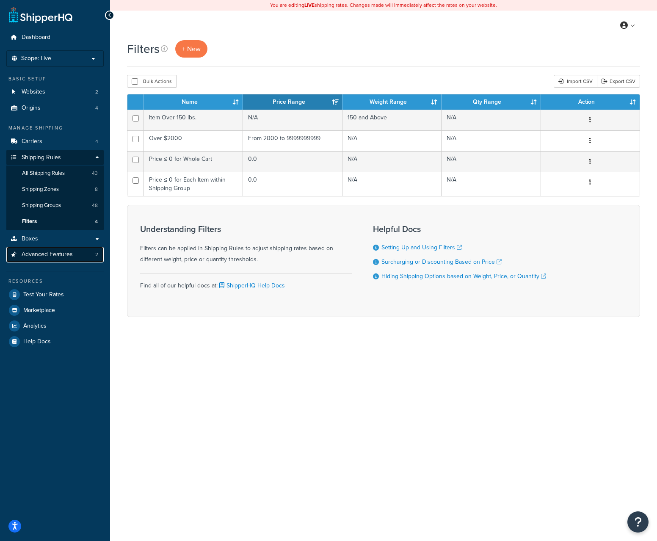
click at [52, 257] on span "Advanced Features" at bounding box center [47, 254] width 51 height 7
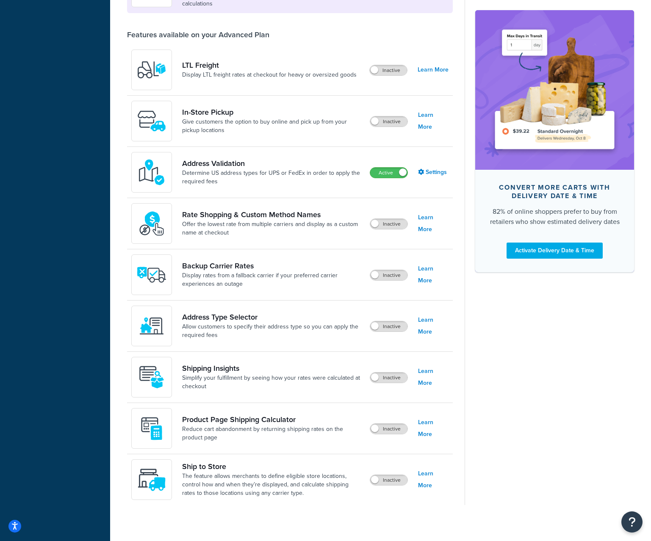
scroll to position [311, 0]
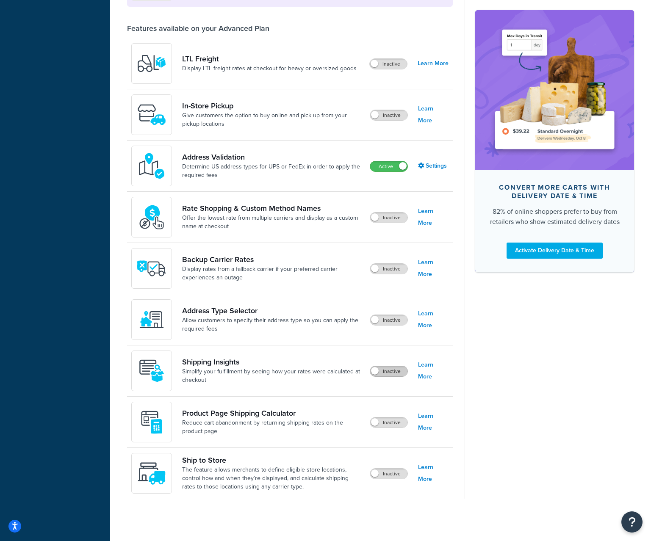
click at [386, 373] on label "Inactive" at bounding box center [388, 371] width 37 height 10
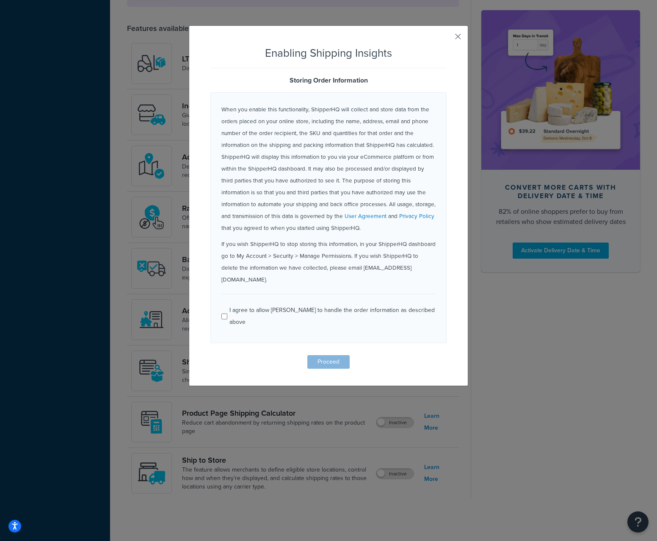
click at [447, 39] on button "button" at bounding box center [446, 40] width 2 height 2
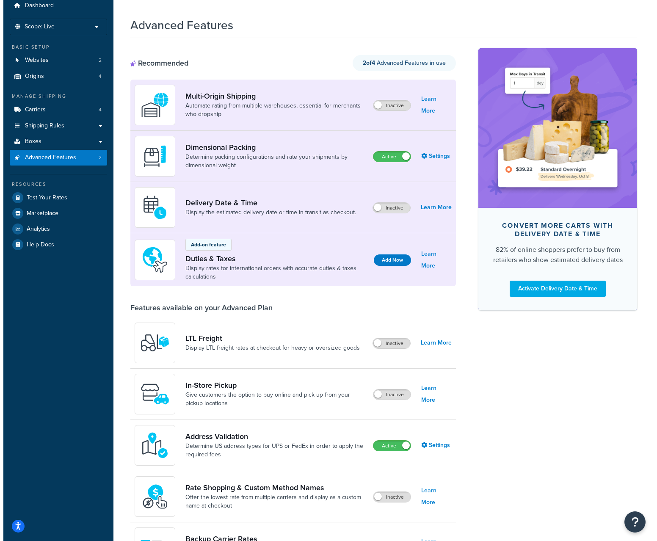
scroll to position [0, 0]
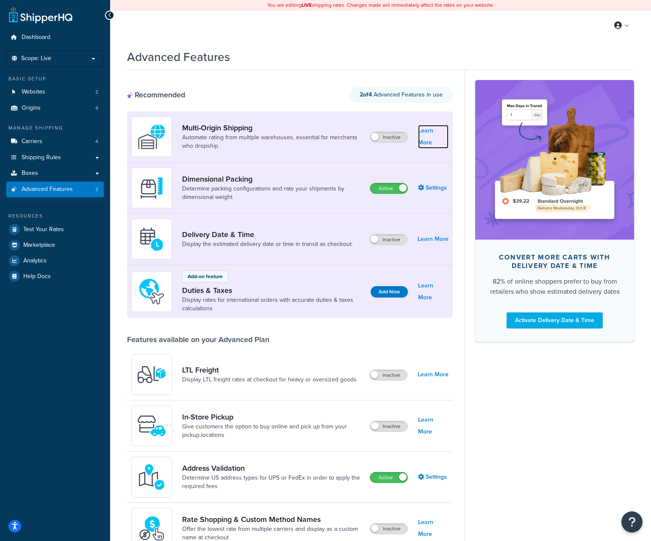
click at [443, 137] on link "Learn More" at bounding box center [433, 137] width 30 height 24
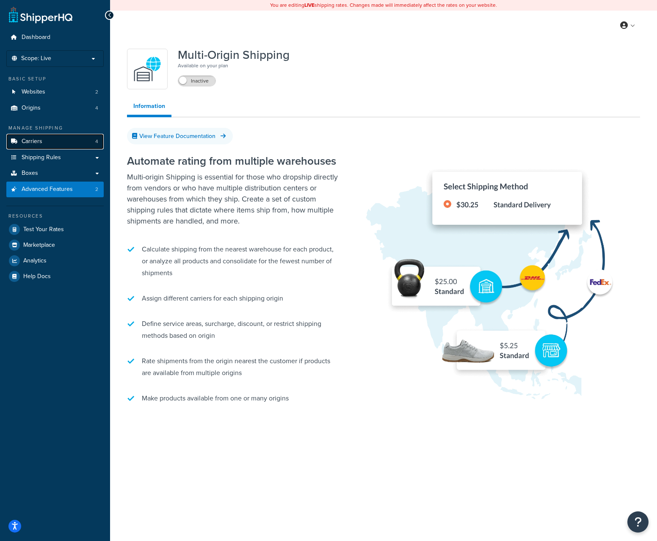
click at [50, 140] on link "Carriers 4" at bounding box center [54, 142] width 97 height 16
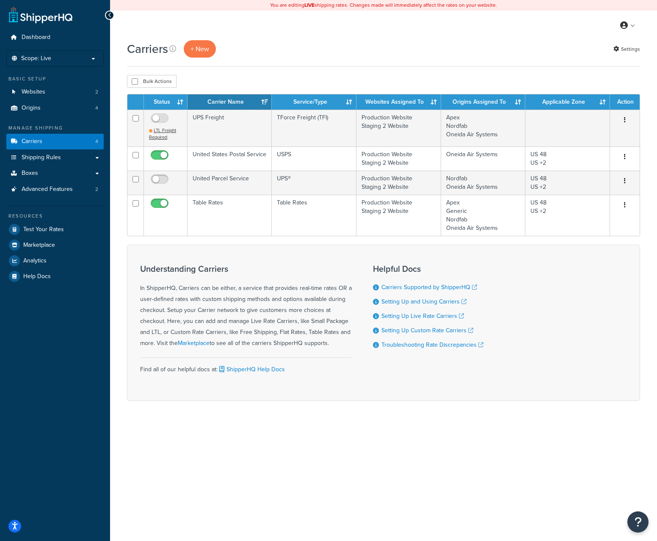
click at [312, 55] on div "Carriers + New Settings" at bounding box center [383, 48] width 513 height 17
click at [56, 92] on link "Websites 2" at bounding box center [54, 92] width 97 height 16
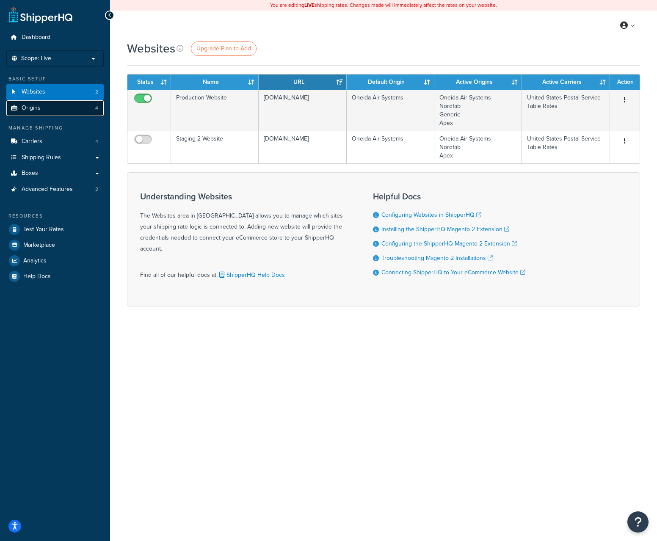
click at [59, 110] on link "Origins 4" at bounding box center [54, 108] width 97 height 16
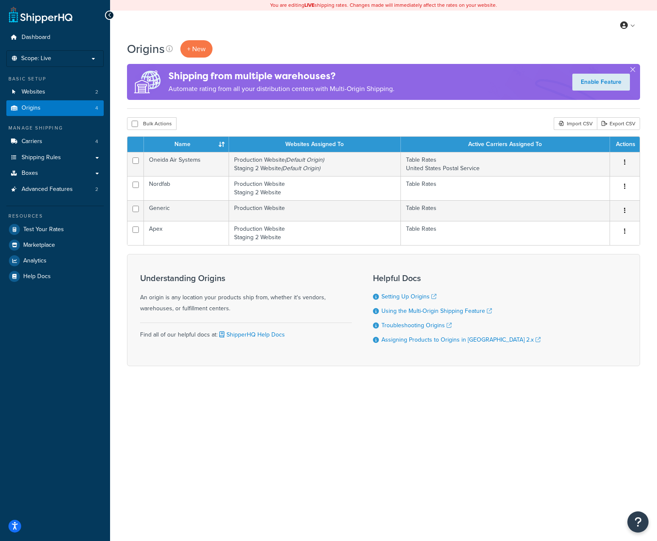
click at [563, 41] on div "Origins + New" at bounding box center [383, 48] width 513 height 17
